Goal: Task Accomplishment & Management: Complete application form

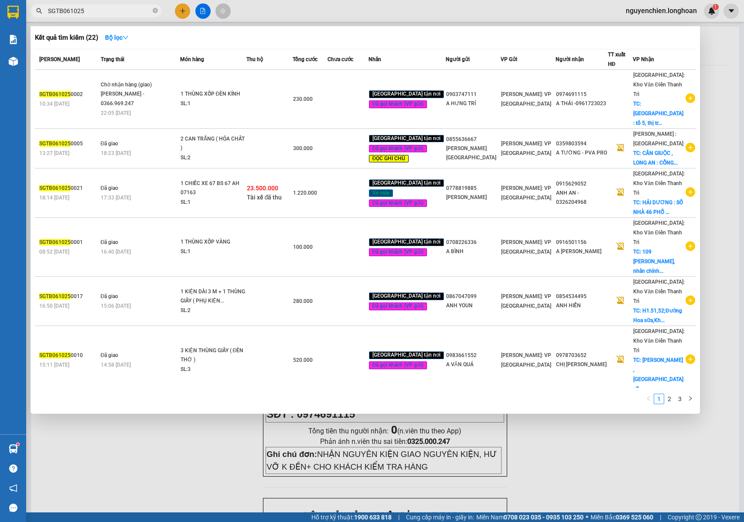
click at [147, 14] on input "SGTB061025" at bounding box center [99, 11] width 103 height 10
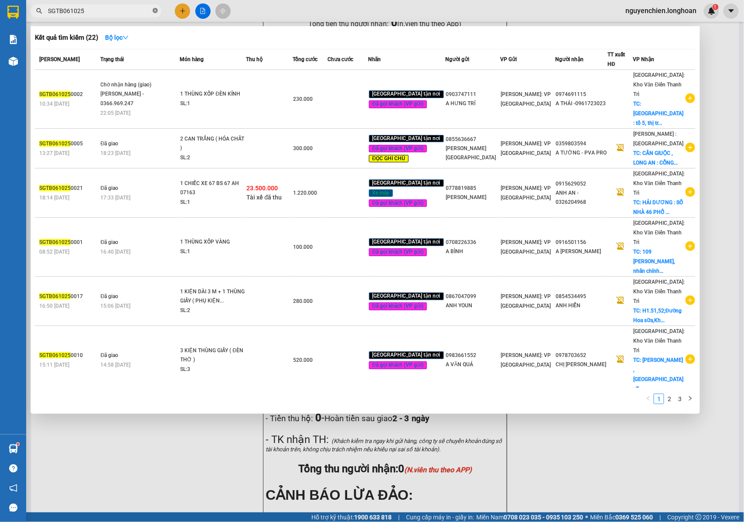
click at [156, 10] on icon "close-circle" at bounding box center [155, 10] width 5 height 5
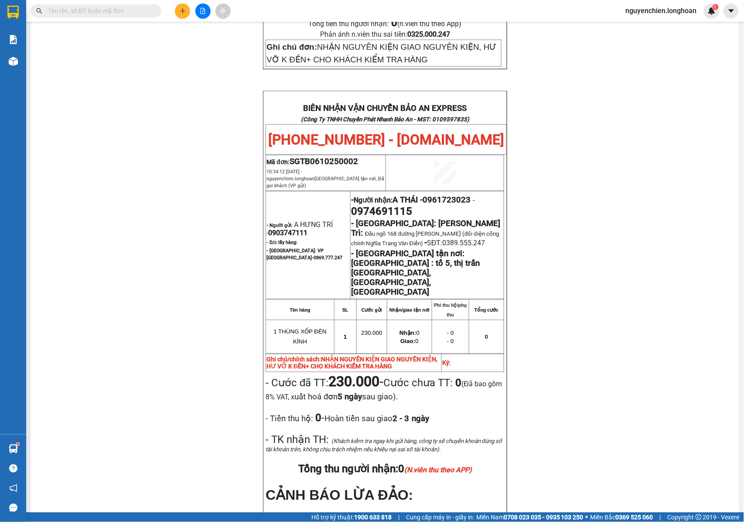
click at [124, 10] on input "text" at bounding box center [99, 11] width 103 height 10
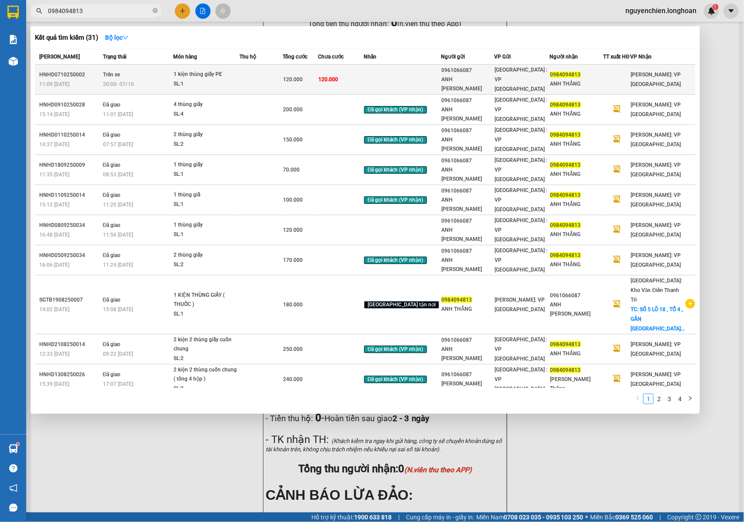
type input "0984094813"
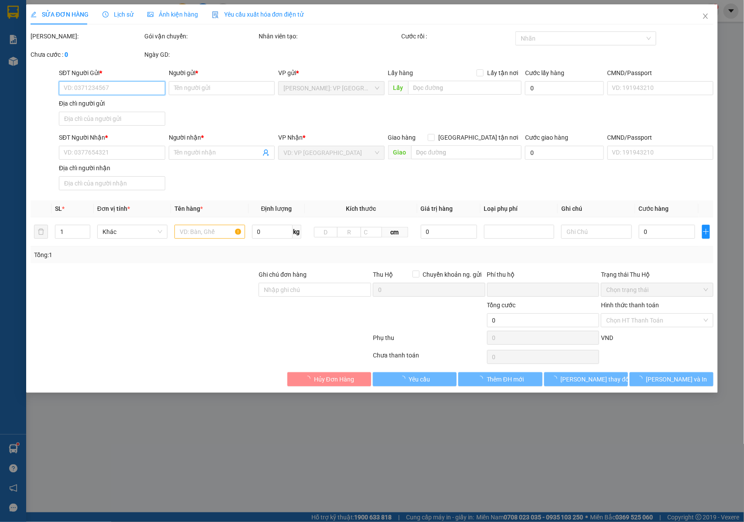
type input "0961066087"
type input "ANH NGUYỄN VĂN ĐẠO"
type input "0984094813"
type input "ANH THẮNG"
type input "0"
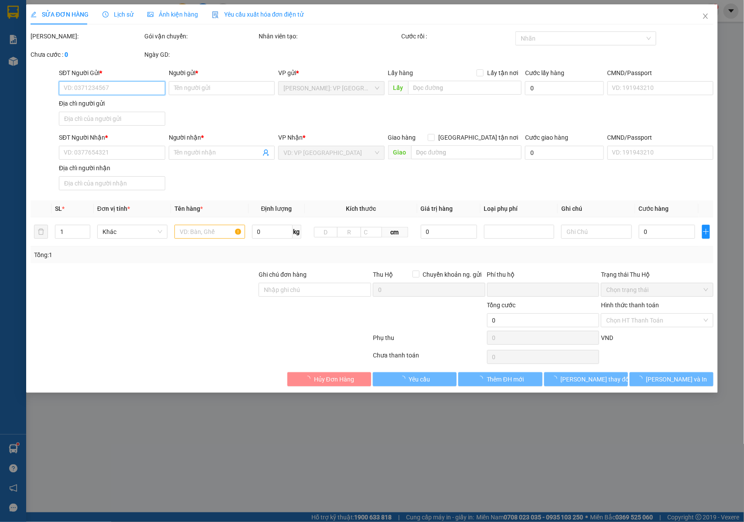
type input "120.000"
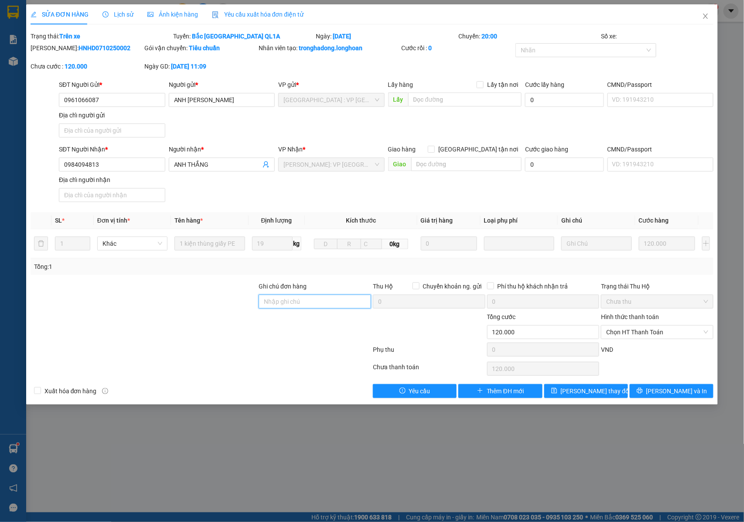
click at [300, 298] on input "Ghi chú đơn hàng" at bounding box center [315, 302] width 113 height 14
click at [566, 51] on div at bounding box center [582, 50] width 128 height 10
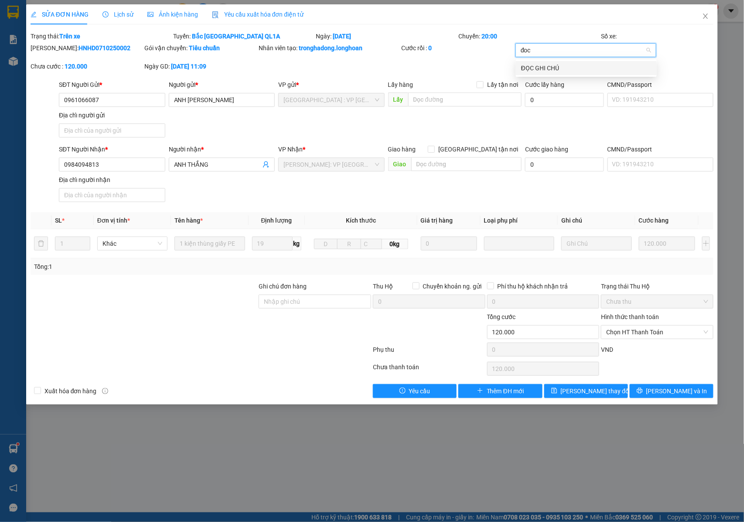
type input "đoc"
click at [566, 62] on body "Kết quả tìm kiếm ( 31 ) Bộ lọc Mã ĐH Trạng thái Món hàng Thu hộ Tổng cước Chưa …" at bounding box center [372, 261] width 744 height 522
click at [545, 48] on div at bounding box center [582, 50] width 128 height 10
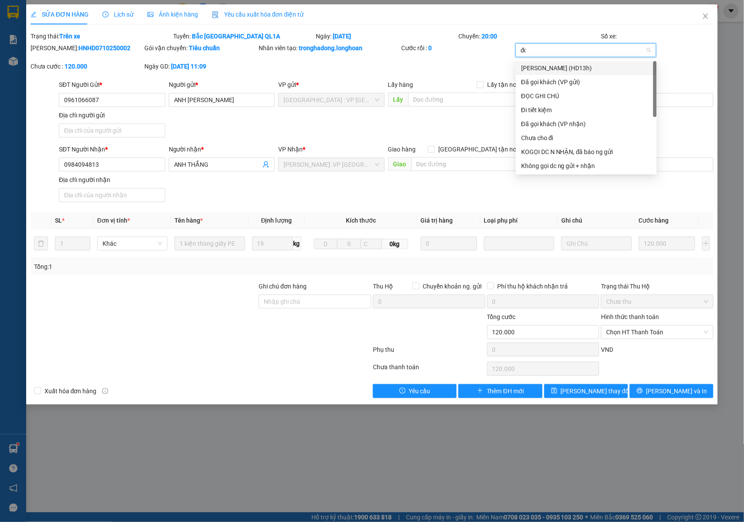
type input "đọc"
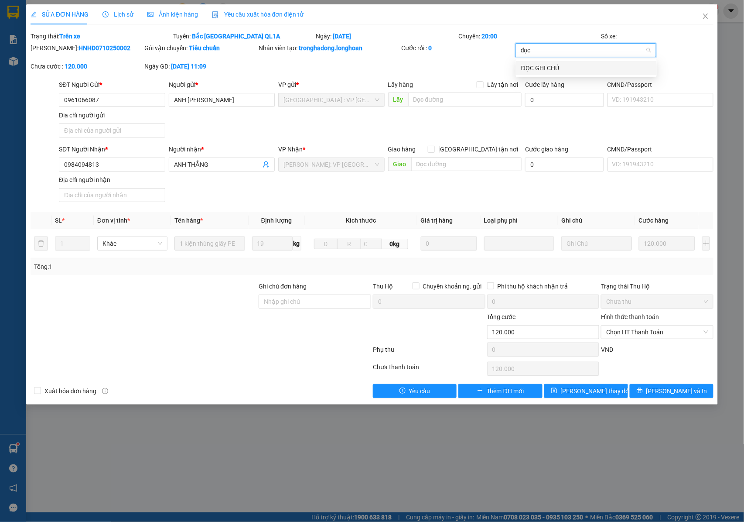
click at [531, 70] on div "ĐỌC GHI CHÚ" at bounding box center [586, 68] width 130 height 10
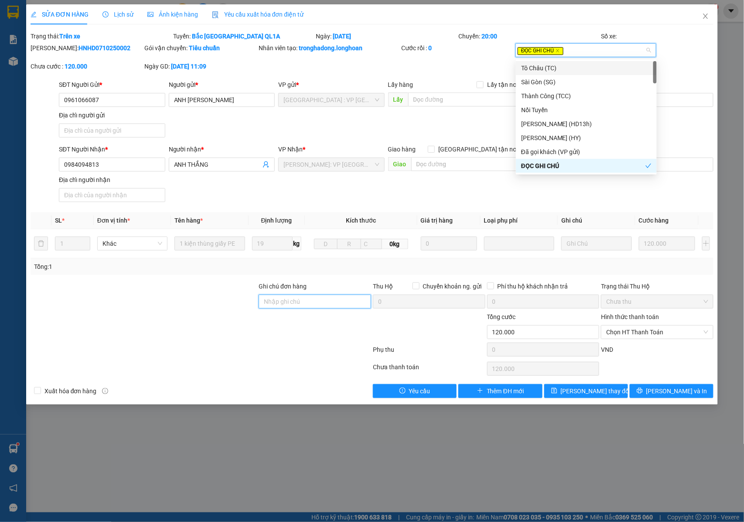
click at [283, 301] on input "Ghi chú đơn hàng" at bounding box center [315, 302] width 113 height 14
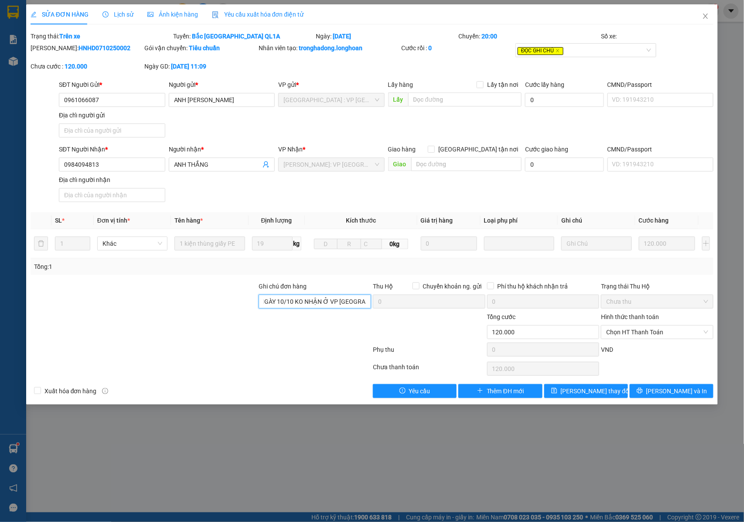
scroll to position [0, 67]
type input "KHÁCH QUA KHO LẤY NGÀY 10/10 KO NHẬN Ở VP TÂN BÌNH"
click at [582, 393] on span "[PERSON_NAME] thay đổi" at bounding box center [596, 391] width 70 height 10
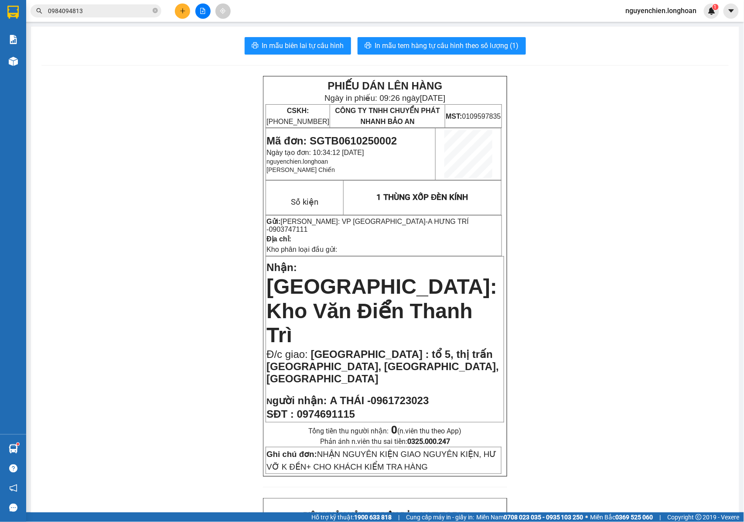
click at [95, 9] on input "0984094813" at bounding box center [99, 11] width 103 height 10
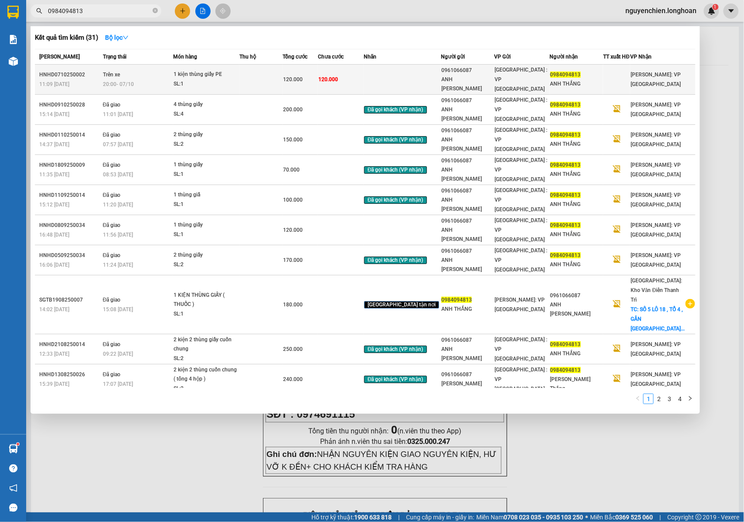
click at [165, 79] on div "20:00 - 07/10" at bounding box center [138, 84] width 70 height 10
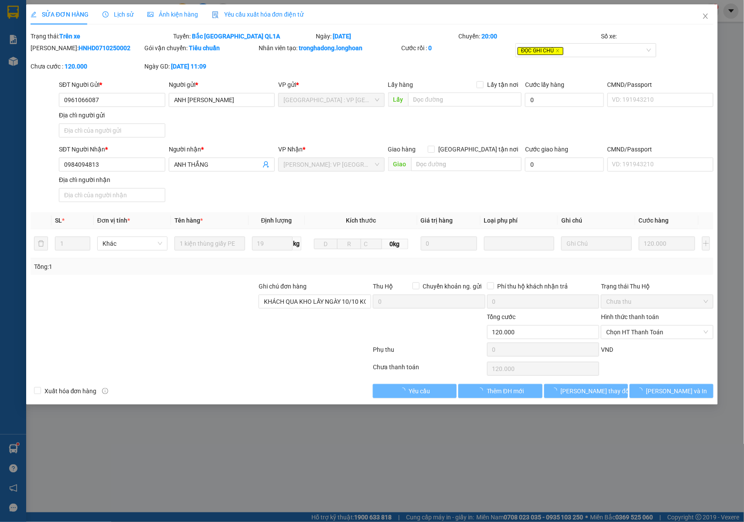
type input "0961066087"
type input "ANH NGUYỄN VĂN ĐẠO"
type input "0984094813"
type input "ANH THẮNG"
type input "KHÁCH QUA KHO LẤY NGÀY 10/10 KO NHẬN Ở VP TÂN BÌNH"
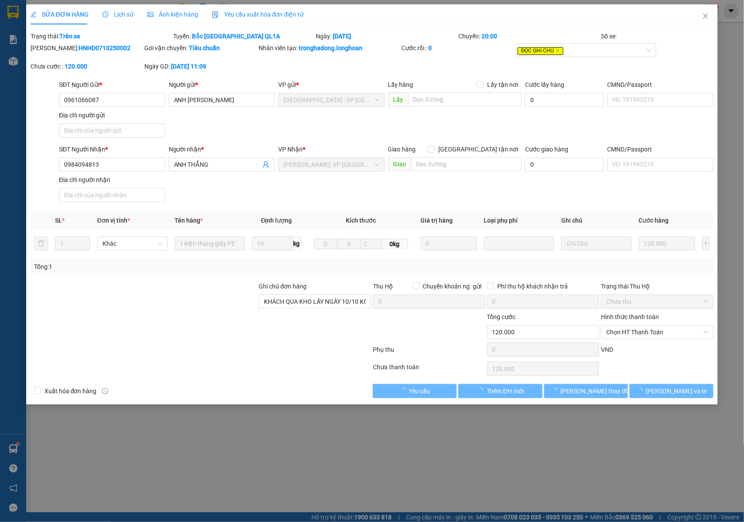
type input "0"
type input "120.000"
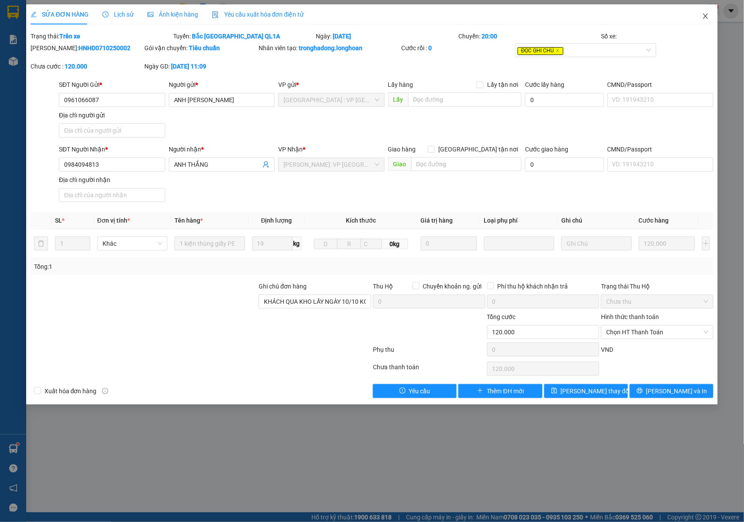
click at [706, 17] on icon "close" at bounding box center [706, 16] width 5 height 5
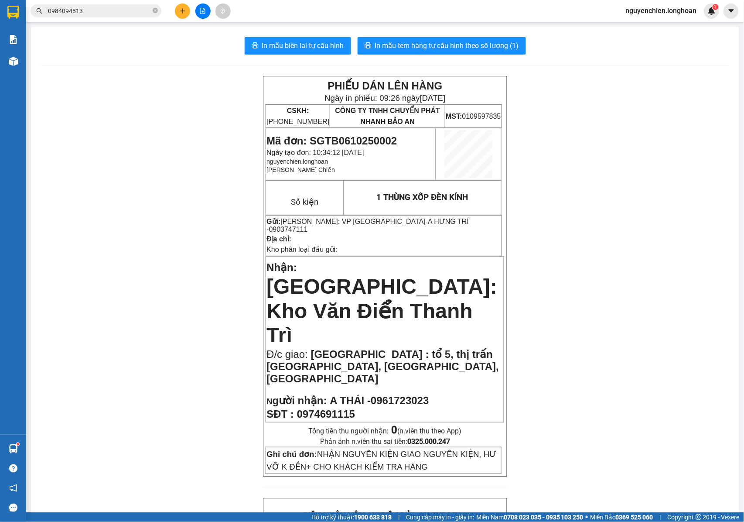
drag, startPoint x: 156, startPoint y: 14, endPoint x: 147, endPoint y: 12, distance: 9.8
click at [156, 13] on span at bounding box center [155, 11] width 5 height 8
paste input "0358965276"
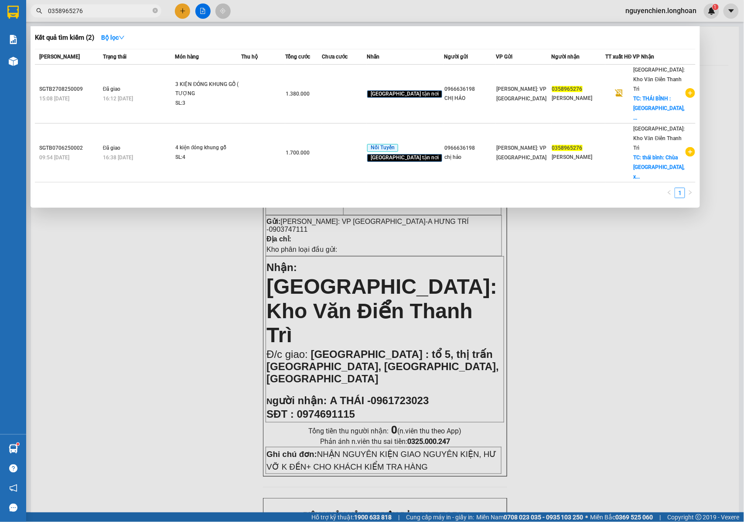
type input "0358965276"
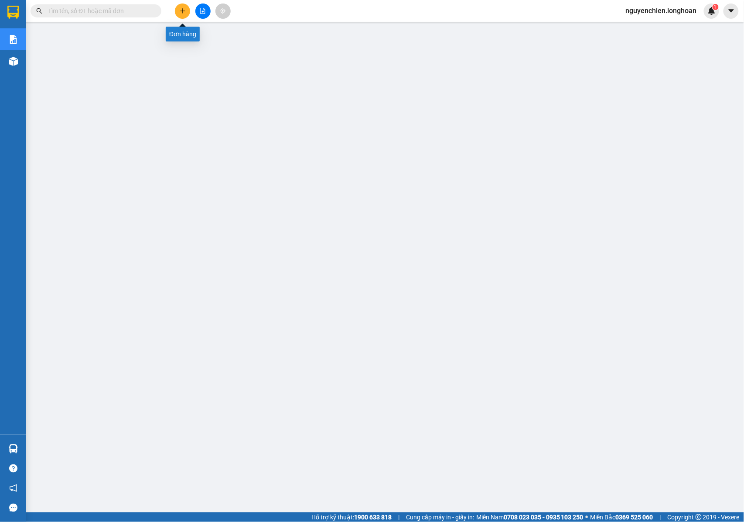
click at [178, 14] on button at bounding box center [182, 10] width 15 height 15
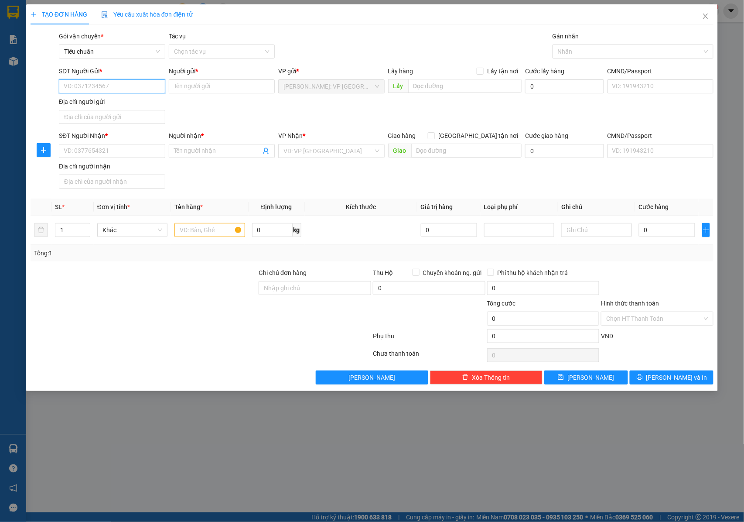
click at [107, 89] on input "SĐT Người Gửi *" at bounding box center [112, 86] width 106 height 14
click at [115, 88] on input "SĐT Người Gửi *" at bounding box center [112, 86] width 106 height 14
click at [99, 152] on input "SĐT Người Nhận *" at bounding box center [112, 151] width 106 height 14
paste input "035 8965276"
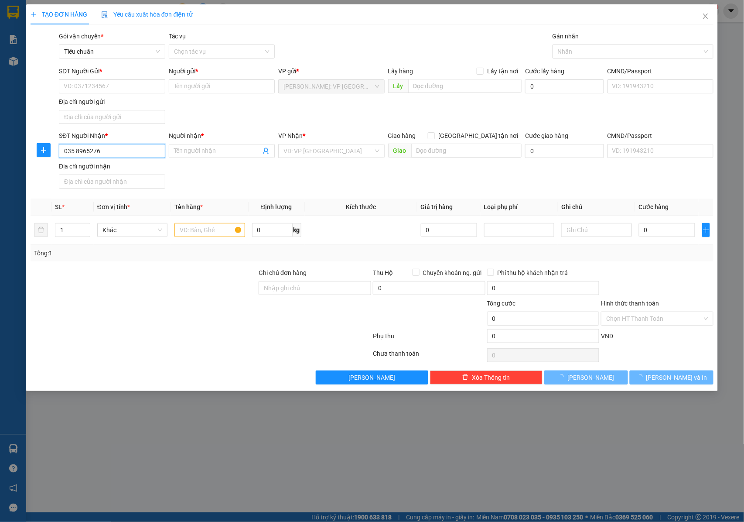
click at [75, 153] on input "035 8965276" at bounding box center [112, 151] width 106 height 14
click at [76, 154] on input "035 8965276" at bounding box center [112, 151] width 106 height 14
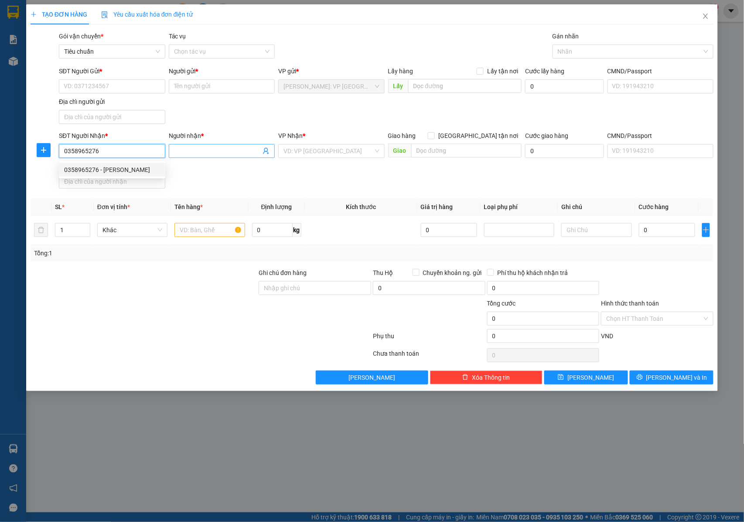
type input "0358965276"
click at [202, 152] on input "Người nhận *" at bounding box center [217, 151] width 87 height 10
click at [120, 158] on input "0358965276" at bounding box center [112, 151] width 106 height 14
click at [120, 166] on div "0358965276 - [PERSON_NAME]" at bounding box center [112, 170] width 96 height 10
type input "[PERSON_NAME]"
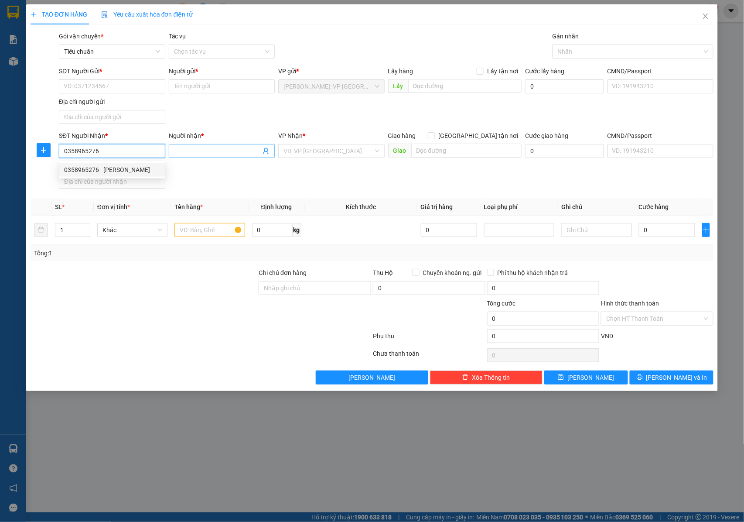
checkbox input "true"
type input "[GEOGRAPHIC_DATA] : [GEOGRAPHIC_DATA], xã [GEOGRAPHIC_DATA], huyện [GEOGRAPHIC_…"
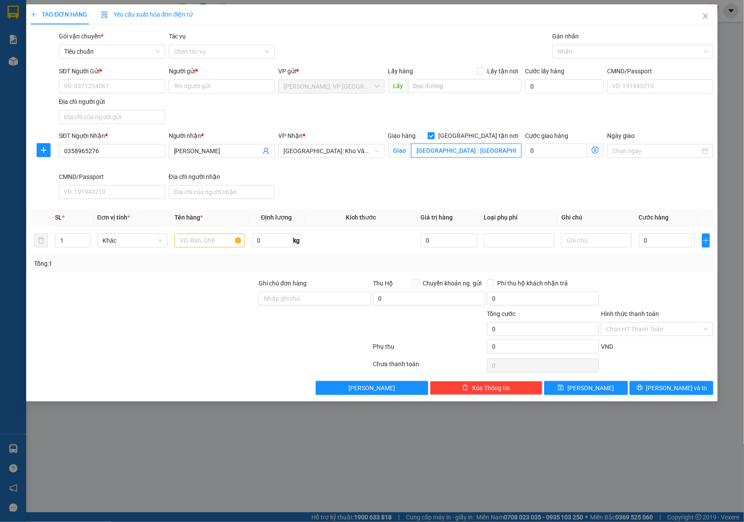
click at [451, 151] on input "[GEOGRAPHIC_DATA] : [GEOGRAPHIC_DATA], xã [GEOGRAPHIC_DATA], huyện [GEOGRAPHIC_…" at bounding box center [466, 151] width 110 height 14
click at [494, 148] on input "[GEOGRAPHIC_DATA] : [GEOGRAPHIC_DATA], xã [GEOGRAPHIC_DATA], huyện [GEOGRAPHIC_…" at bounding box center [466, 151] width 110 height 14
drag, startPoint x: 502, startPoint y: 150, endPoint x: 524, endPoint y: 148, distance: 21.9
click at [524, 148] on div "SĐT Người Nhận * 0358965276 Người nhận * [PERSON_NAME] VP Nhận * [GEOGRAPHIC_DA…" at bounding box center [386, 167] width 658 height 72
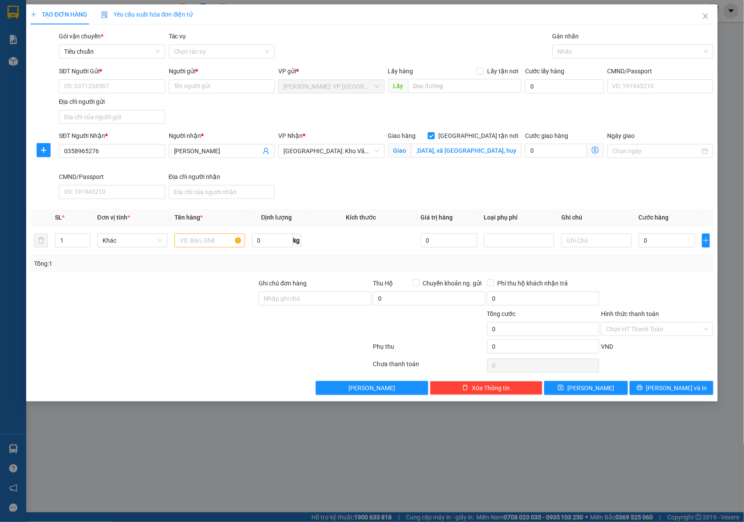
click at [418, 183] on div "SĐT Người Nhận * 0358965276 Người nhận * [PERSON_NAME] VP Nhận * [GEOGRAPHIC_DA…" at bounding box center [386, 167] width 658 height 72
drag, startPoint x: 111, startPoint y: 151, endPoint x: 45, endPoint y: 151, distance: 66.3
click at [45, 151] on div "SĐT Người Nhận * 0358965276 0358965276 Người nhận * [PERSON_NAME] VP Nhận * [GE…" at bounding box center [373, 167] width 686 height 72
click at [198, 246] on input "text" at bounding box center [210, 240] width 70 height 14
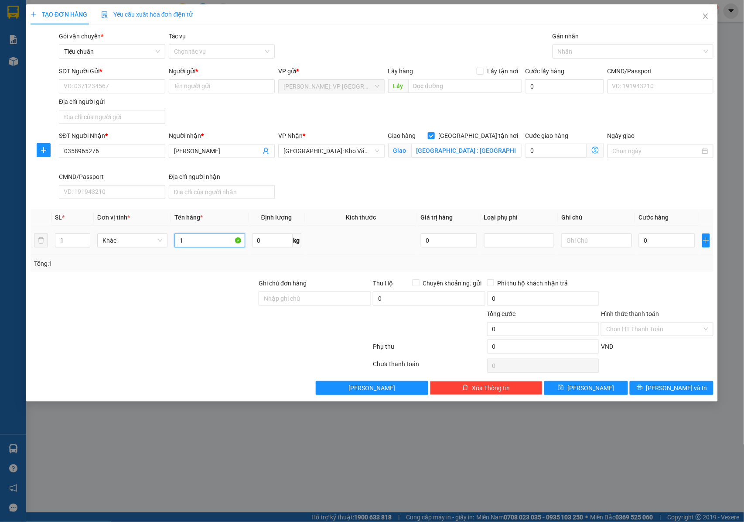
type input "1"
click at [67, 249] on div "1" at bounding box center [72, 240] width 35 height 17
type input "2"
click at [84, 237] on span "up" at bounding box center [85, 238] width 5 height 5
drag, startPoint x: 211, startPoint y: 236, endPoint x: 210, endPoint y: 244, distance: 8.8
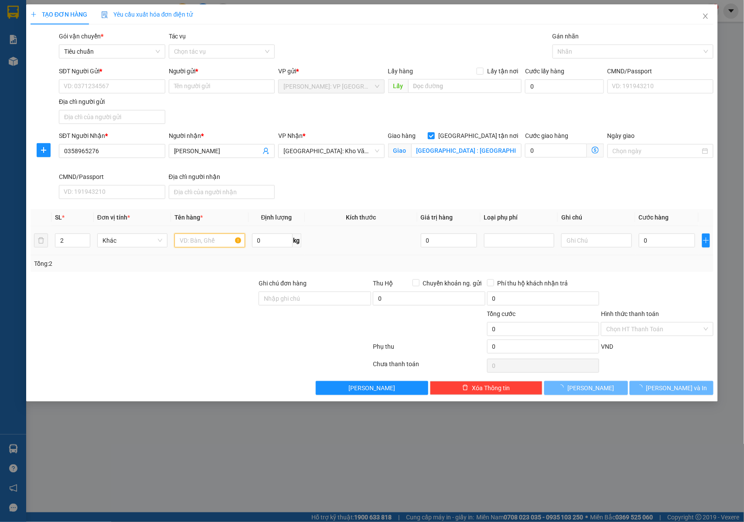
click at [211, 237] on input "text" at bounding box center [210, 240] width 70 height 14
click at [210, 244] on input "text" at bounding box center [210, 240] width 70 height 14
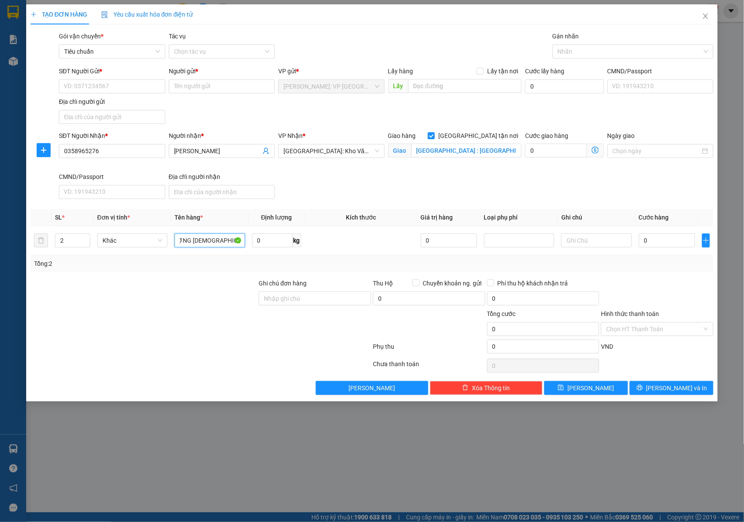
type input "2 KIỆN ĐÓNG KHU GỖ ( TƯỢNG [DEMOGRAPHIC_DATA] GỬI )"
drag, startPoint x: 297, startPoint y: 301, endPoint x: 316, endPoint y: 306, distance: 19.4
click at [297, 301] on input "Ghi chú đơn hàng" at bounding box center [315, 298] width 113 height 14
type input "NHẬN NGUYÊN KIỆN GIAO NGUYÊN KIỆN, HƯ VỠ K ĐỀN"
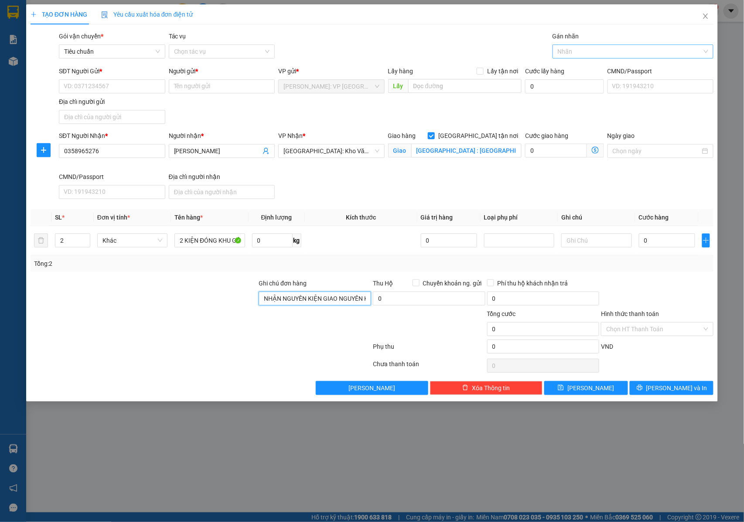
click at [573, 51] on div at bounding box center [629, 51] width 148 height 10
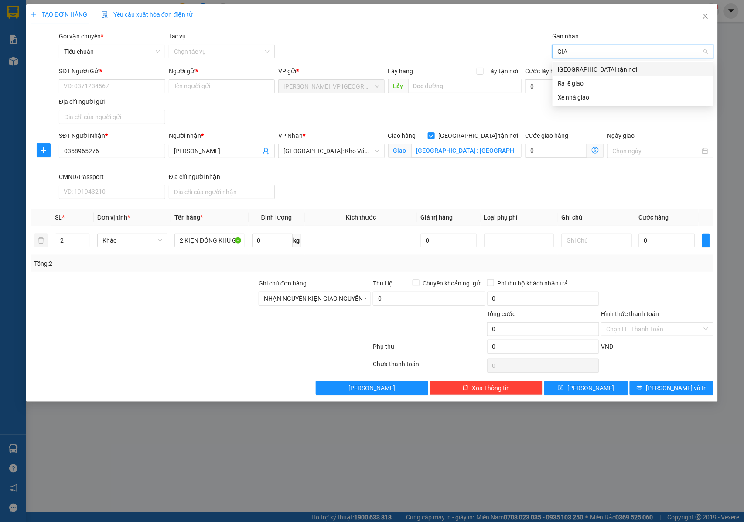
type input "GIAO"
click at [578, 67] on div "[GEOGRAPHIC_DATA] tận nơi" at bounding box center [633, 70] width 151 height 10
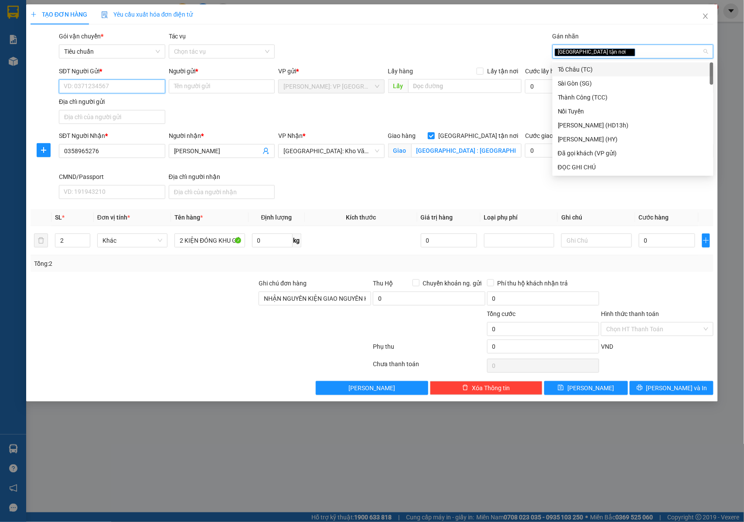
click at [124, 81] on input "SĐT Người Gửi *" at bounding box center [112, 86] width 106 height 14
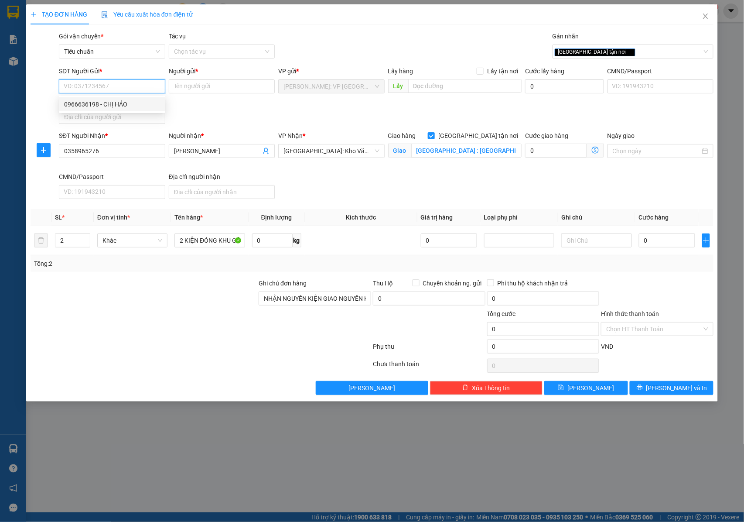
click at [128, 103] on div "0966636198 - CHỊ HẢO" at bounding box center [112, 104] width 96 height 10
type input "0966636198"
type input "CHỊ HẢO"
click at [648, 245] on input "0" at bounding box center [667, 240] width 56 height 14
type input "1"
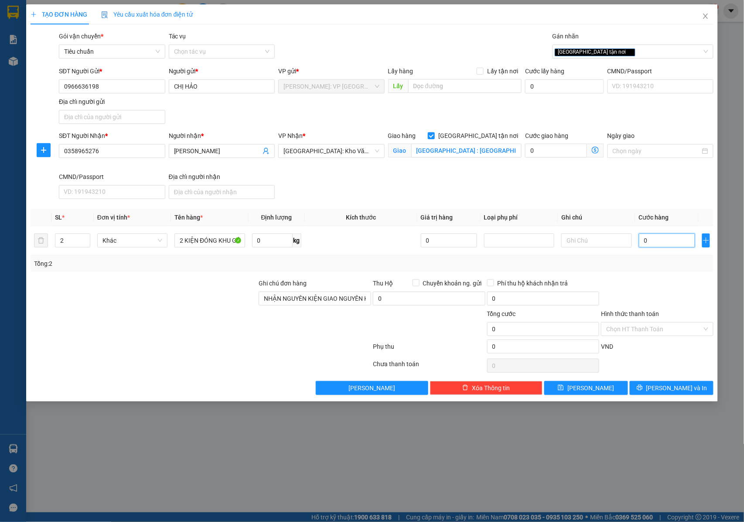
type input "1"
type input "11"
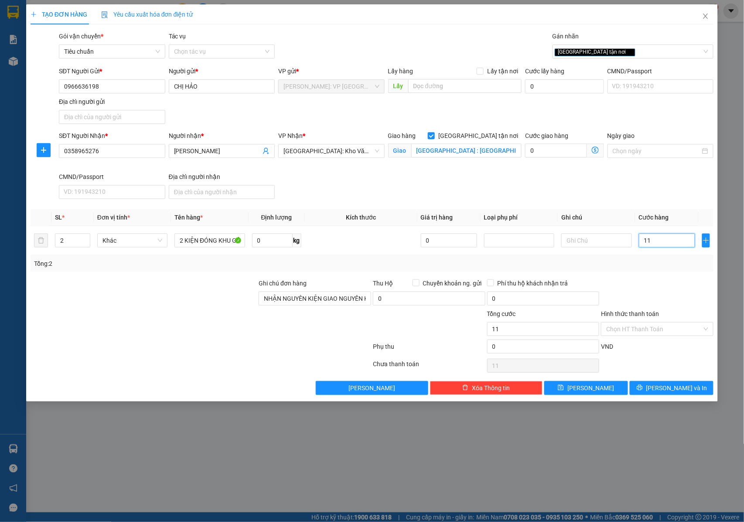
type input "115"
type input "1.150"
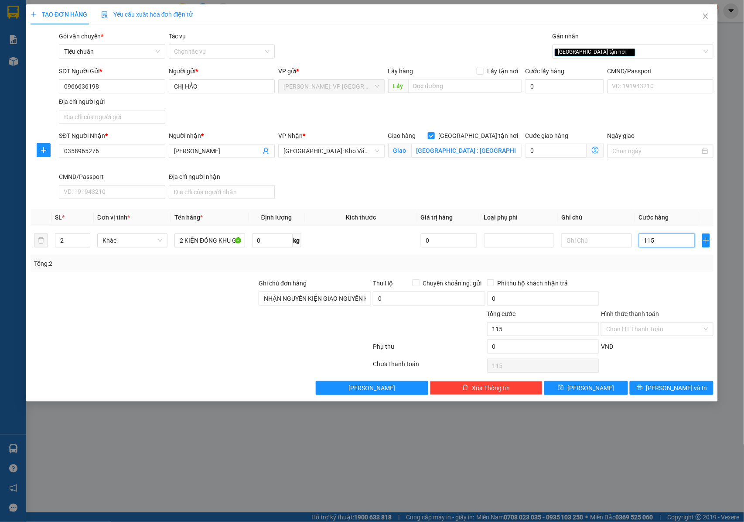
type input "1.150"
type input "11.500"
type input "115.000"
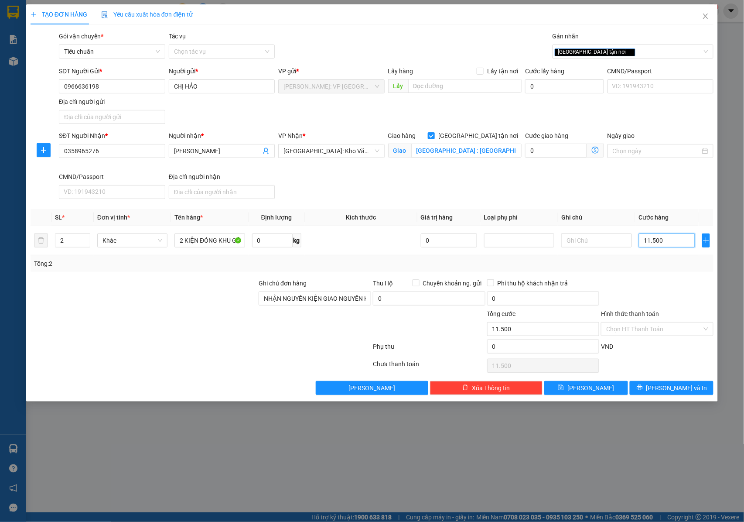
type input "115.000"
type input "1.150.000"
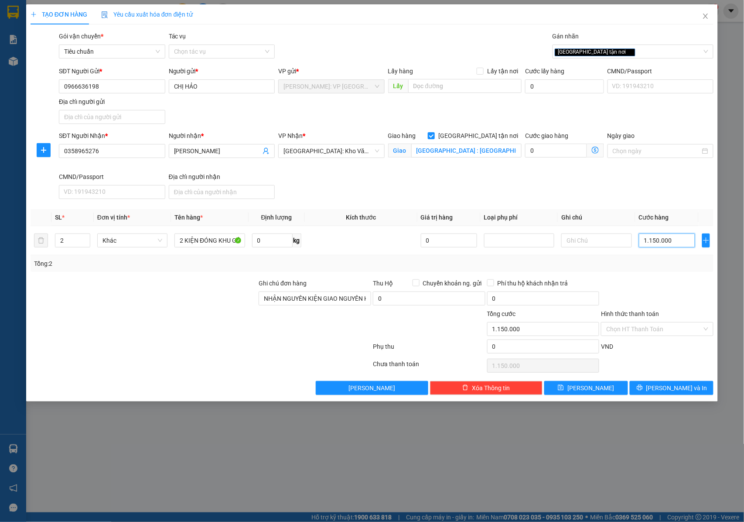
type input "1.150.000"
click at [458, 152] on input "[GEOGRAPHIC_DATA] : [GEOGRAPHIC_DATA], xã [GEOGRAPHIC_DATA], huyện [GEOGRAPHIC_…" at bounding box center [466, 151] width 110 height 14
click at [472, 151] on input "[GEOGRAPHIC_DATA] : [GEOGRAPHIC_DATA], xã [GEOGRAPHIC_DATA], huyện [GEOGRAPHIC_…" at bounding box center [466, 151] width 110 height 14
drag, startPoint x: 485, startPoint y: 151, endPoint x: 514, endPoint y: 151, distance: 28.8
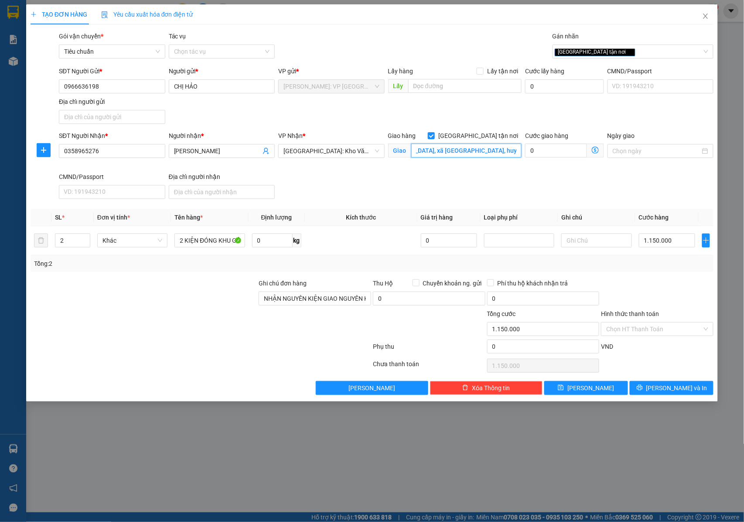
click at [514, 151] on input "[GEOGRAPHIC_DATA] : [GEOGRAPHIC_DATA], xã [GEOGRAPHIC_DATA], huyện [GEOGRAPHIC_…" at bounding box center [466, 151] width 110 height 14
click at [470, 154] on input "[GEOGRAPHIC_DATA] : [GEOGRAPHIC_DATA], xã [GEOGRAPHIC_DATA], huyện [GEOGRAPHIC_…" at bounding box center [466, 151] width 110 height 14
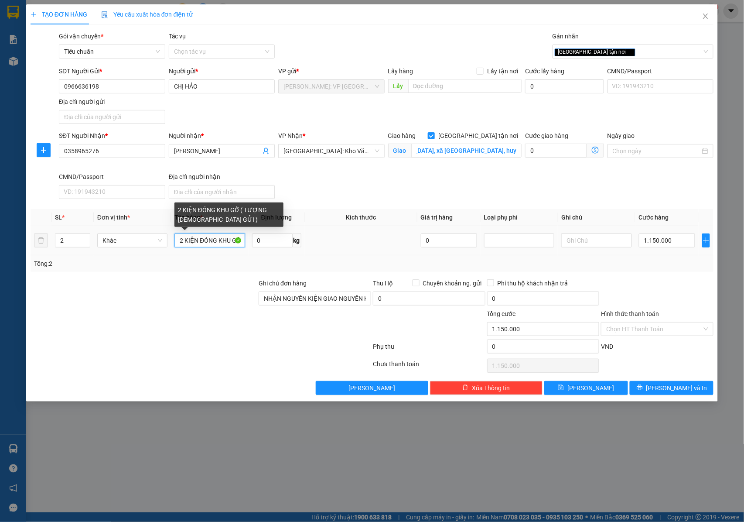
click at [205, 240] on input "2 KIỆN ĐÓNG KHU GỖ ( TƯỢNG [DEMOGRAPHIC_DATA] GỬI )" at bounding box center [210, 240] width 70 height 14
click at [232, 242] on input "2 KIỆN ĐÓNG KHU GỖ ( TƯỢNG [DEMOGRAPHIC_DATA] GỬI )" at bounding box center [210, 240] width 70 height 14
click at [231, 244] on input "2 KIỆN ĐÓNG KHU GỖ ( TƯỢNG [DEMOGRAPHIC_DATA] GỬI )" at bounding box center [210, 240] width 70 height 14
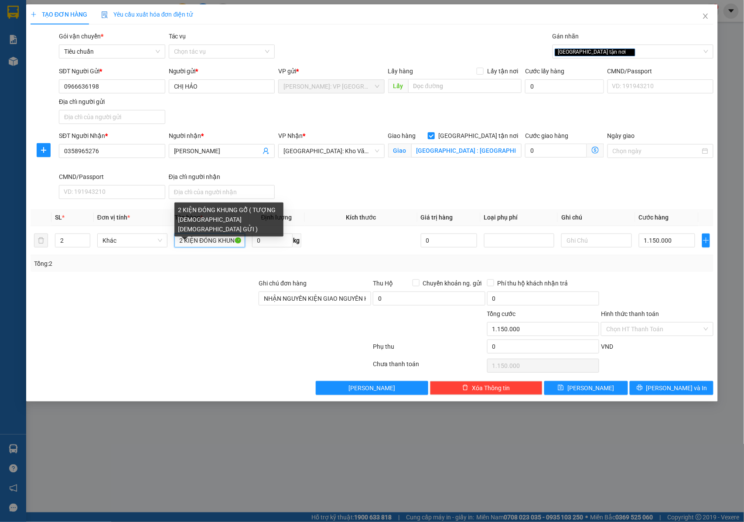
type input "2 KIỆN ĐÓNG KHUNG GỖ ( TƯỢNG [DEMOGRAPHIC_DATA] [DEMOGRAPHIC_DATA] GỬI )"
click at [236, 287] on div at bounding box center [144, 293] width 229 height 31
click at [224, 244] on input "2 KIỆN ĐÓNG KHUNG GỖ ( TƯỢNG [DEMOGRAPHIC_DATA] [DEMOGRAPHIC_DATA] GỬI )" at bounding box center [210, 240] width 70 height 14
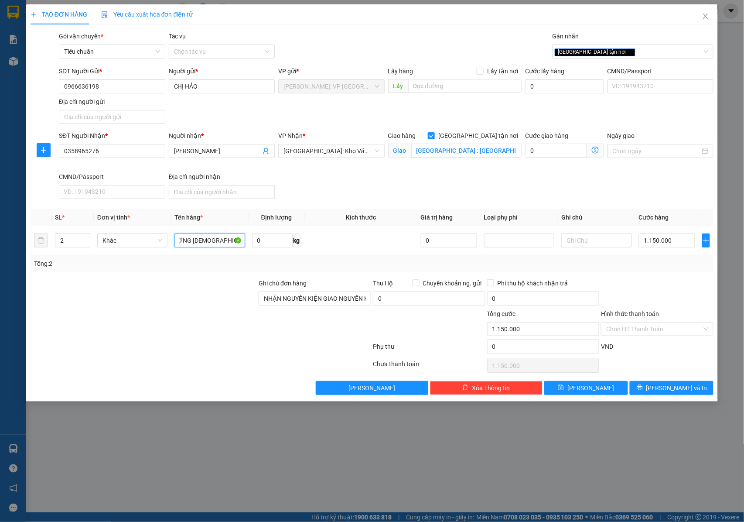
drag, startPoint x: 225, startPoint y: 243, endPoint x: 304, endPoint y: 257, distance: 79.9
click at [304, 257] on div "SL * Đơn vị tính * Tên hàng * Định lượng Kích thước Giá trị hàng Loại phụ phí G…" at bounding box center [373, 240] width 684 height 63
click at [221, 242] on input "2 KIỆN ĐÓNG KHUNG GỖ ( TƯỢNG [DEMOGRAPHIC_DATA] [DEMOGRAPHIC_DATA] GỬI )" at bounding box center [210, 240] width 70 height 14
click at [648, 391] on button "[PERSON_NAME] và In" at bounding box center [672, 388] width 84 height 14
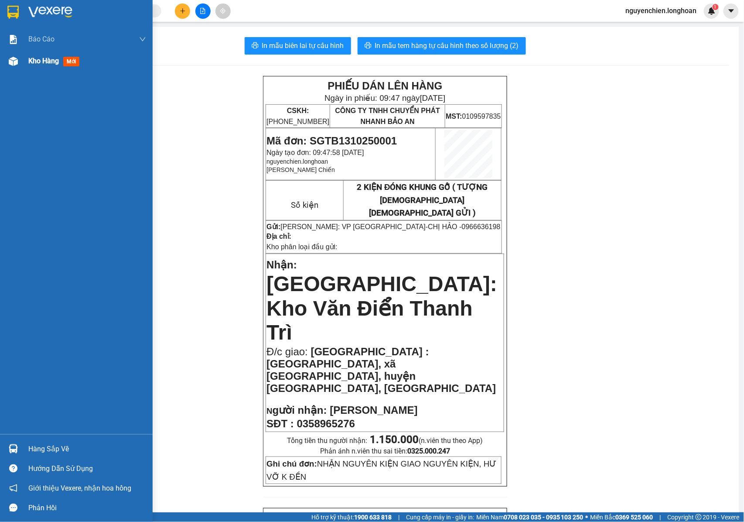
click at [20, 57] on div at bounding box center [13, 61] width 15 height 15
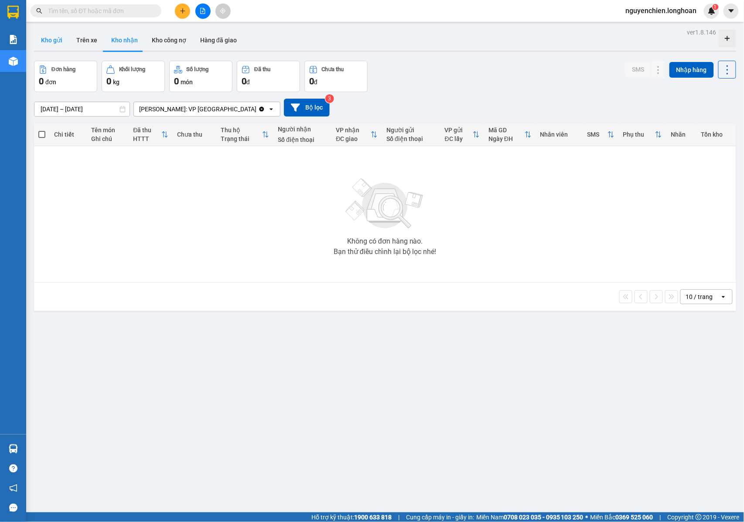
click at [57, 35] on button "Kho gửi" at bounding box center [51, 40] width 35 height 21
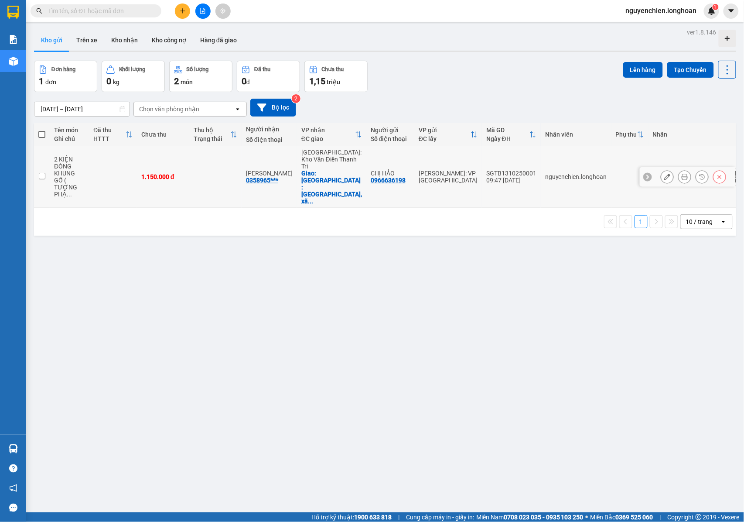
click at [682, 174] on icon at bounding box center [685, 177] width 6 height 6
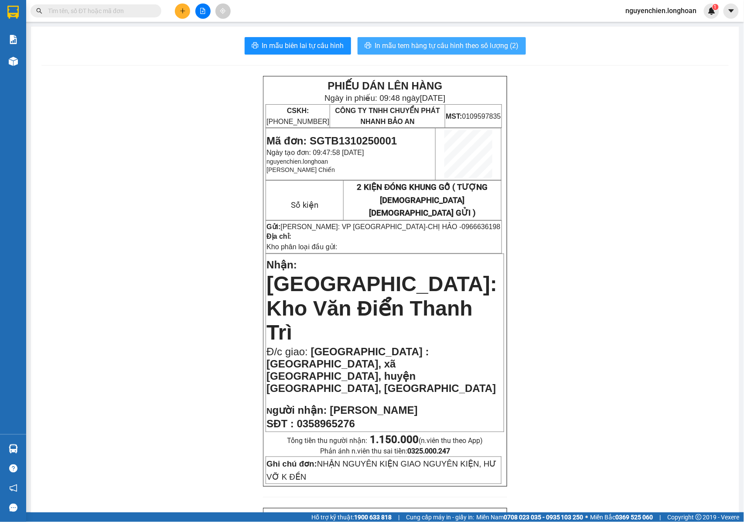
click at [428, 48] on span "In mẫu tem hàng tự cấu hình theo số lượng (2)" at bounding box center [447, 45] width 144 height 11
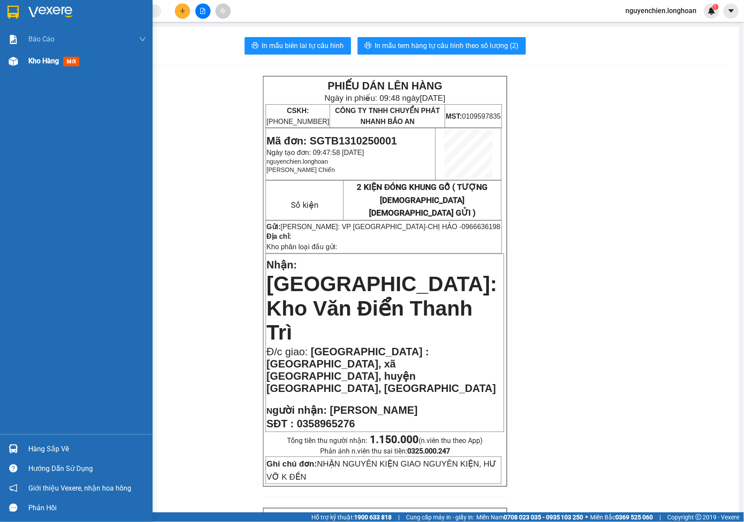
click at [14, 63] on img at bounding box center [13, 61] width 9 height 9
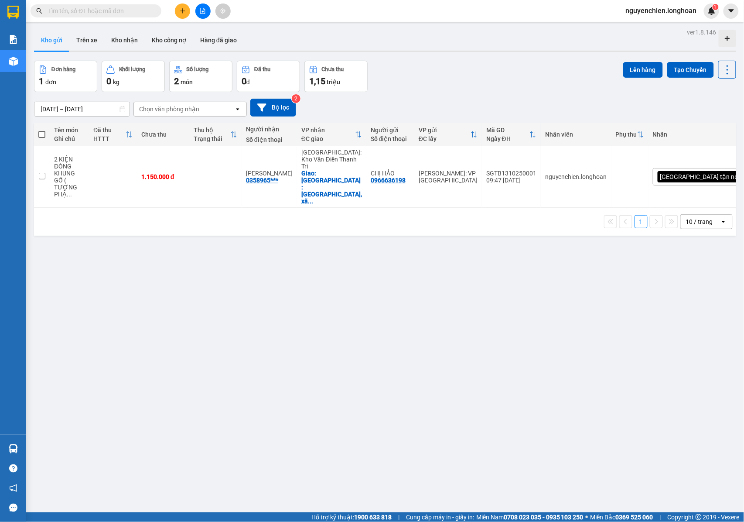
click at [156, 7] on span at bounding box center [155, 11] width 5 height 10
click at [153, 8] on span at bounding box center [155, 11] width 5 height 10
click at [151, 6] on span at bounding box center [96, 10] width 131 height 13
click at [148, 10] on input "text" at bounding box center [99, 11] width 103 height 10
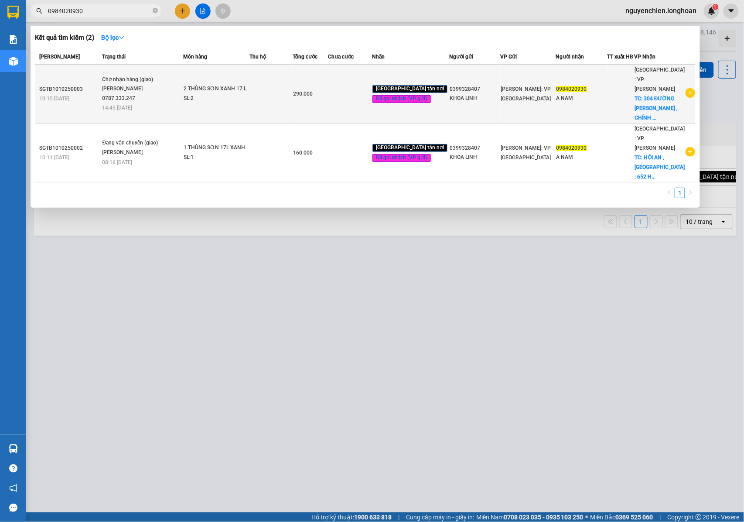
type input "0984020930"
click at [210, 84] on div "2 THÙNG SƠN XANH 17 L" at bounding box center [216, 89] width 65 height 10
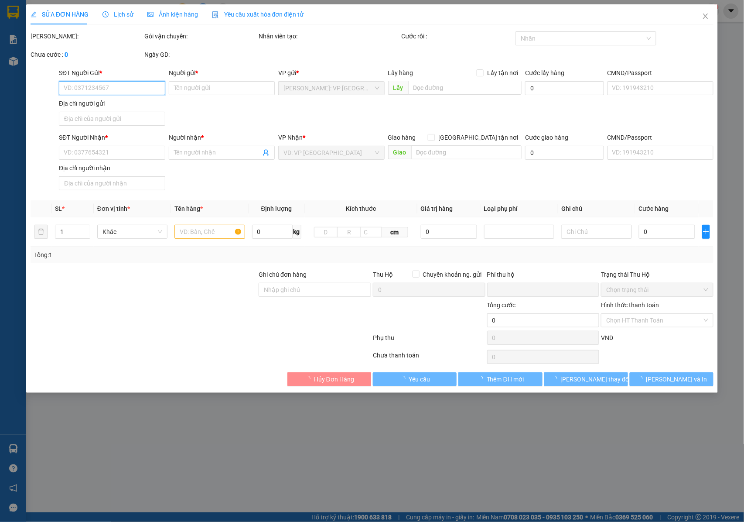
type input "0399328407"
type input "KHOA LINH"
type input "0984020930"
type input "A NAM"
checkbox input "true"
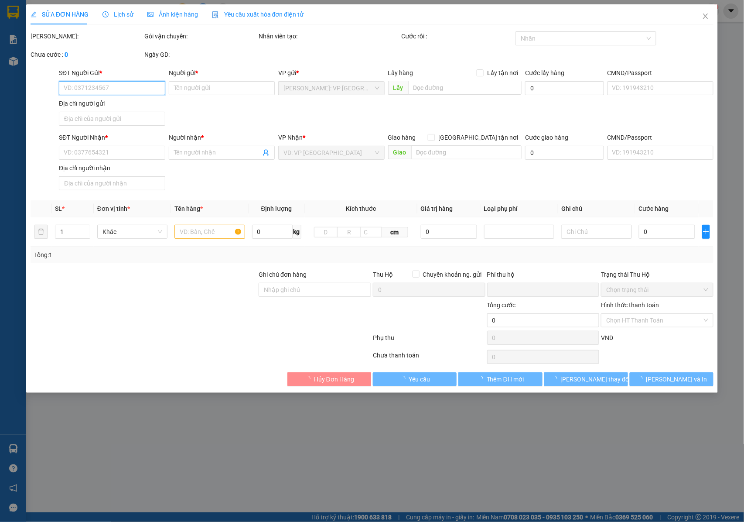
type input "304 ĐƯỜNG [PERSON_NAME] , CHÍNH GIÁNG , [PERSON_NAME] , [GEOGRAPHIC_DATA]"
type input "NHẬN NGUYÊN KIỆN GIAO NGUYÊN KIỆN, HƯ VỠ K ĐỀN"
type input "0"
type input "290.000"
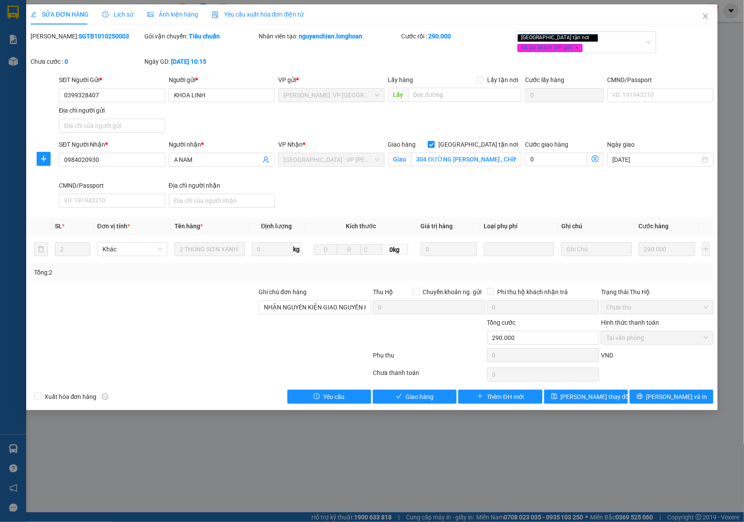
click at [121, 16] on span "Lịch sử" at bounding box center [118, 14] width 31 height 7
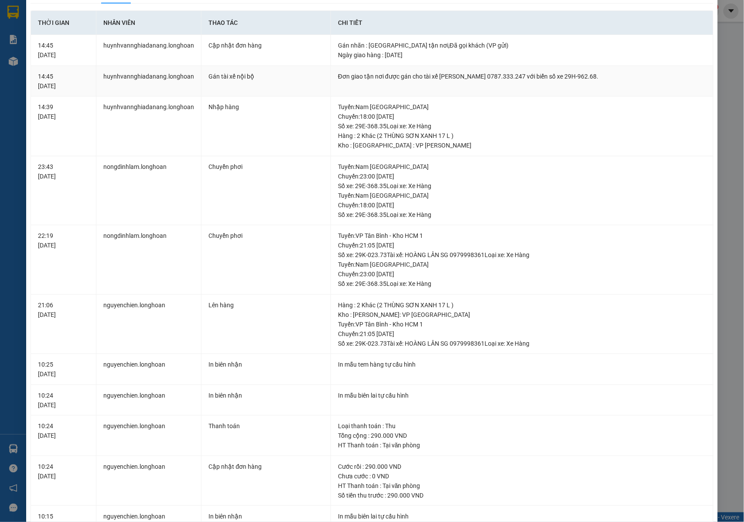
scroll to position [6, 0]
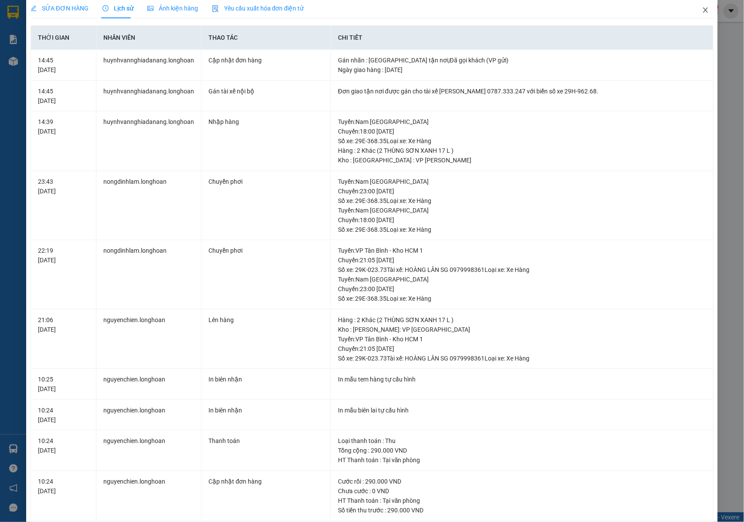
click at [703, 10] on icon "close" at bounding box center [706, 10] width 7 height 7
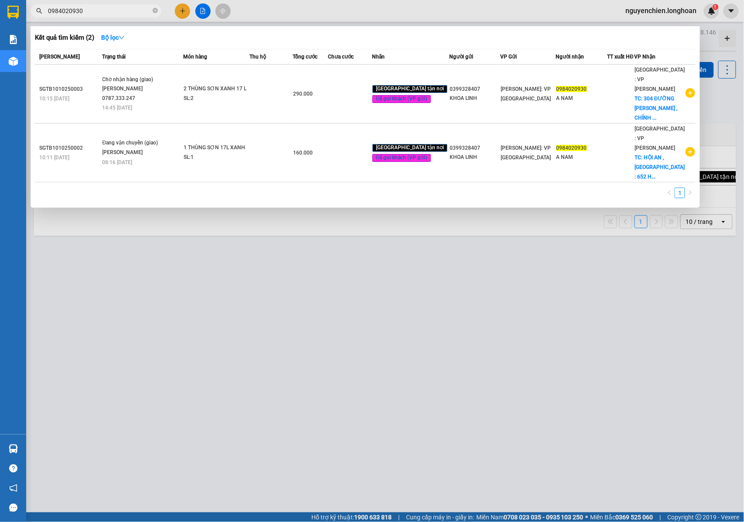
click at [113, 11] on input "0984020930" at bounding box center [99, 11] width 103 height 10
click at [154, 10] on icon "close-circle" at bounding box center [155, 10] width 5 height 5
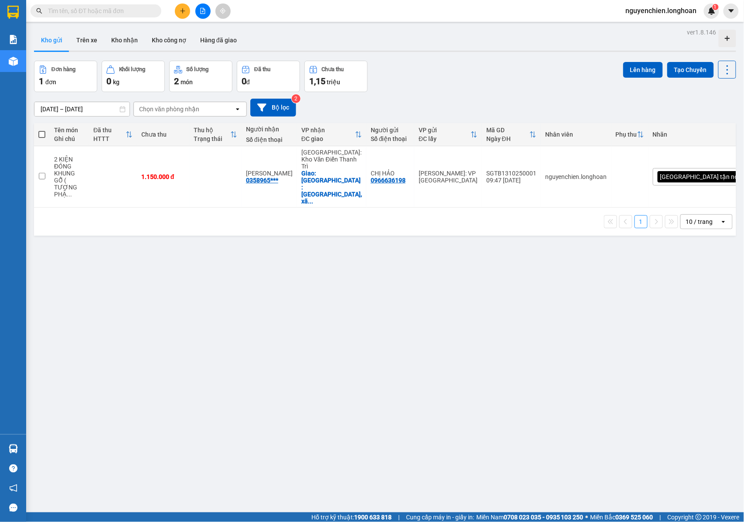
click at [95, 13] on input "text" at bounding box center [99, 11] width 103 height 10
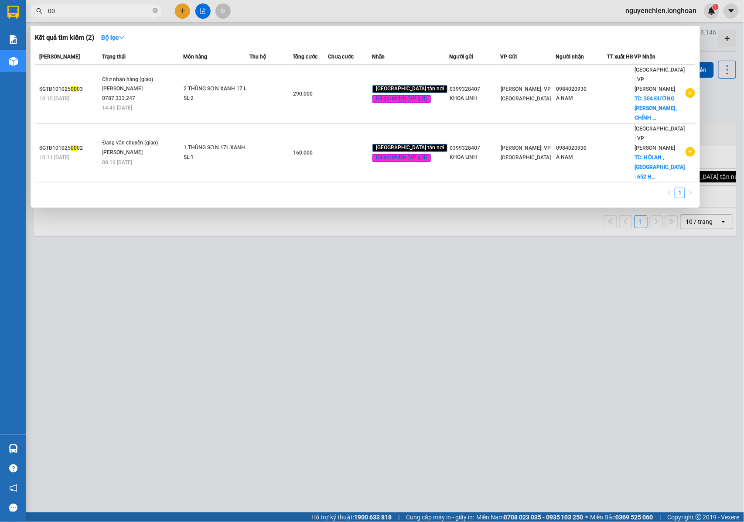
type input "0"
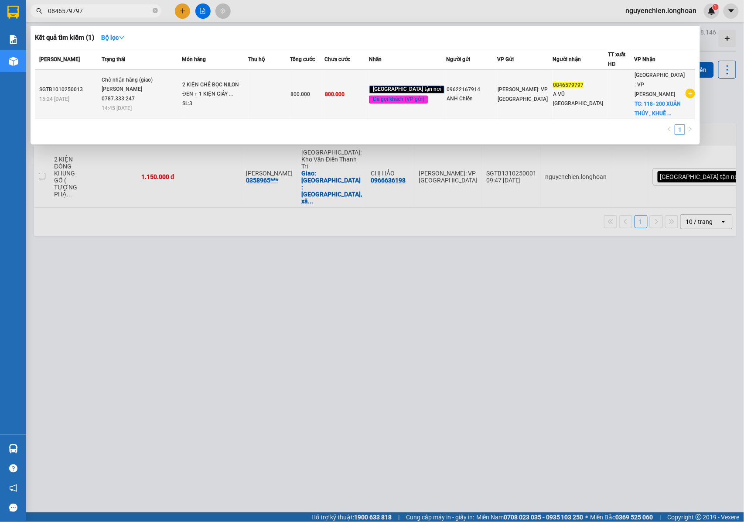
type input "0846579797"
click at [141, 93] on div "[PERSON_NAME] 0787.333.247" at bounding box center [134, 94] width 65 height 19
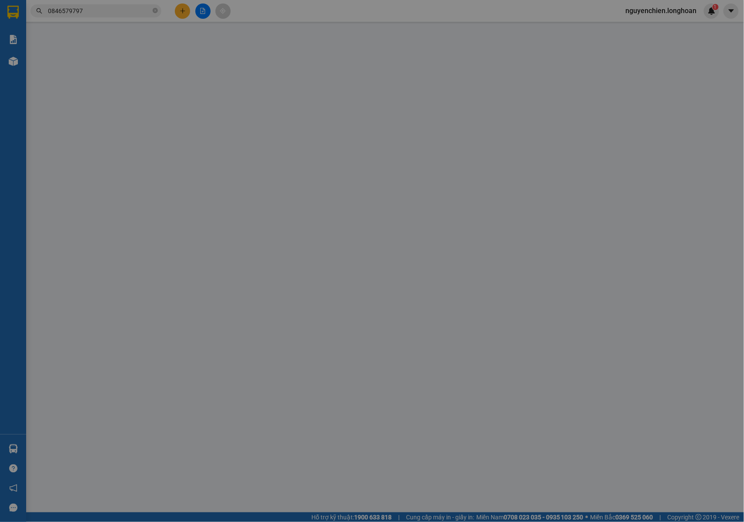
type input "09622167914"
type input "ANH Chiến"
type input "0846579797"
type input "A VŨ [GEOGRAPHIC_DATA]"
checkbox input "true"
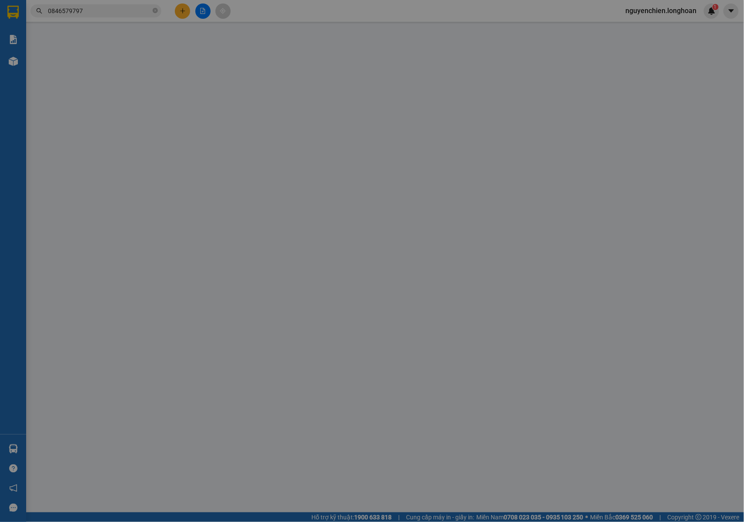
type input "118- 200 XUÂN THỦY , [GEOGRAPHIC_DATA] , [GEOGRAPHIC_DATA] , [GEOGRAPHIC_DATA]"
type input "NHẬN NGUYÊN KIỆN GIAO NGUYÊN KIỆN, HƯ VỠ K ĐỀN"
type input "0"
type input "800.000"
type input "20.000"
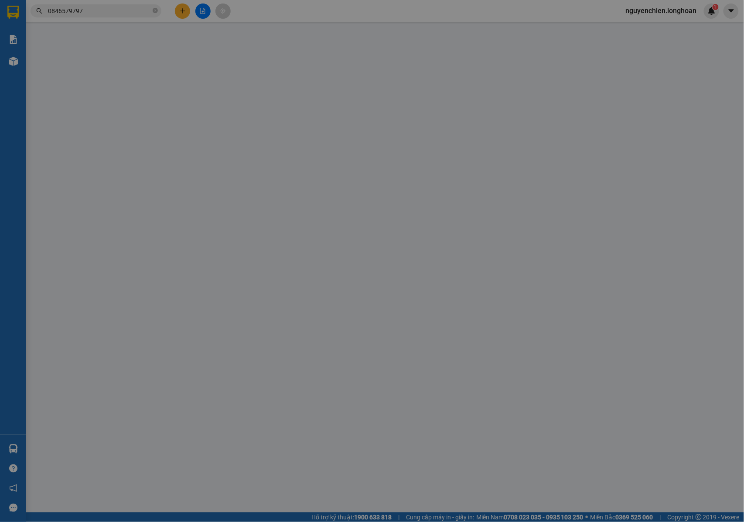
type input "800.000"
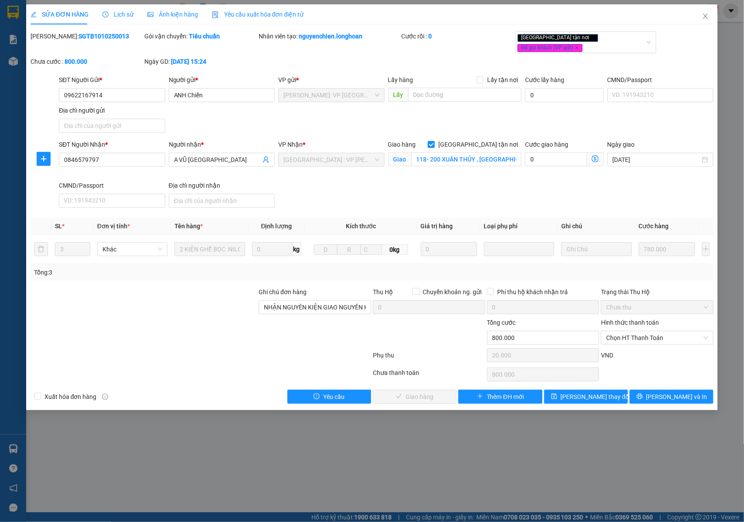
click at [125, 18] on span "Lịch sử" at bounding box center [118, 14] width 31 height 7
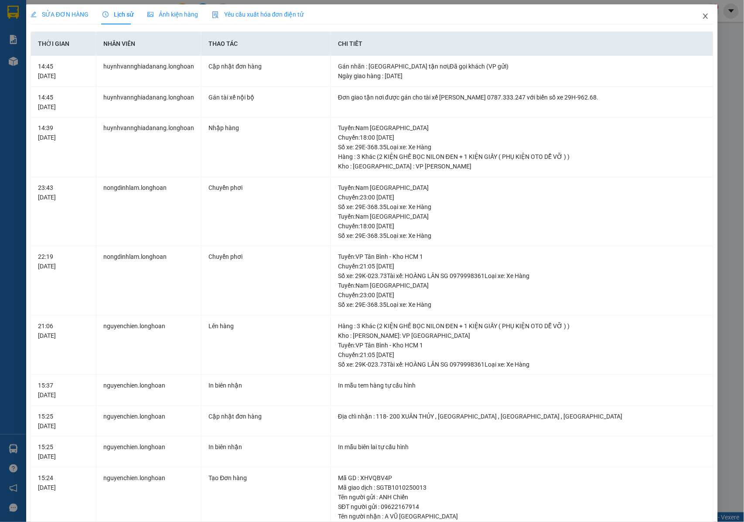
click at [703, 17] on icon "close" at bounding box center [706, 16] width 7 height 7
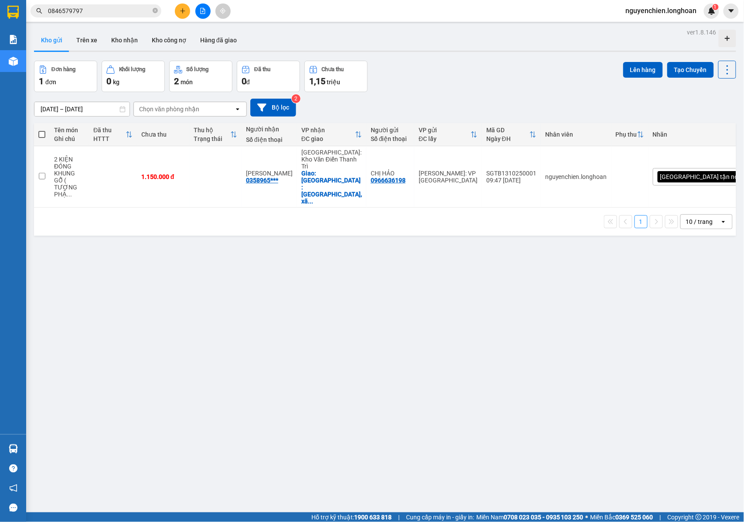
click at [96, 10] on input "0846579797" at bounding box center [99, 11] width 103 height 10
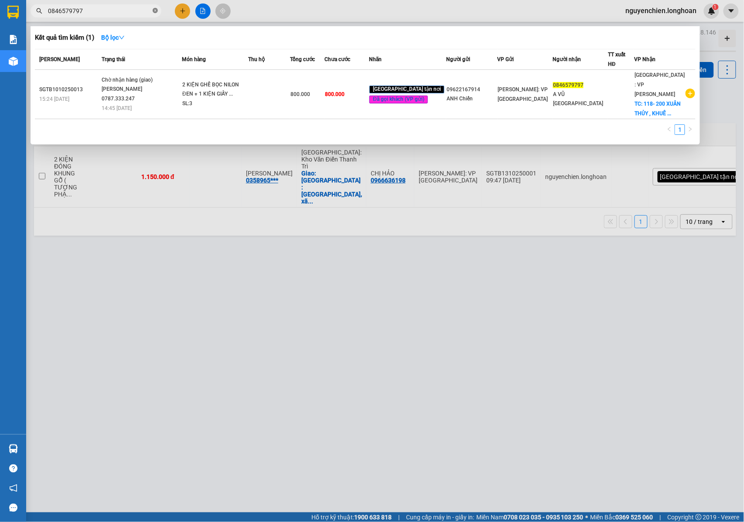
click at [156, 11] on span "0846579797" at bounding box center [96, 10] width 131 height 13
click at [155, 12] on icon "close-circle" at bounding box center [155, 10] width 5 height 5
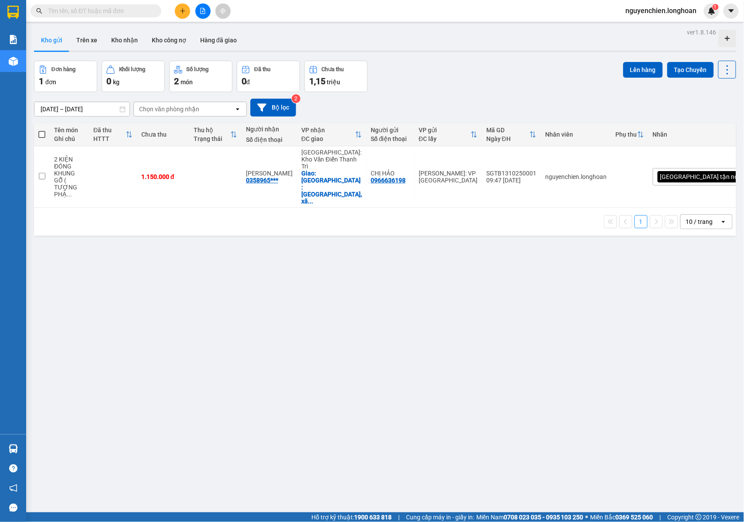
click at [98, 11] on input "text" at bounding box center [99, 11] width 103 height 10
click at [129, 13] on input "text" at bounding box center [99, 11] width 103 height 10
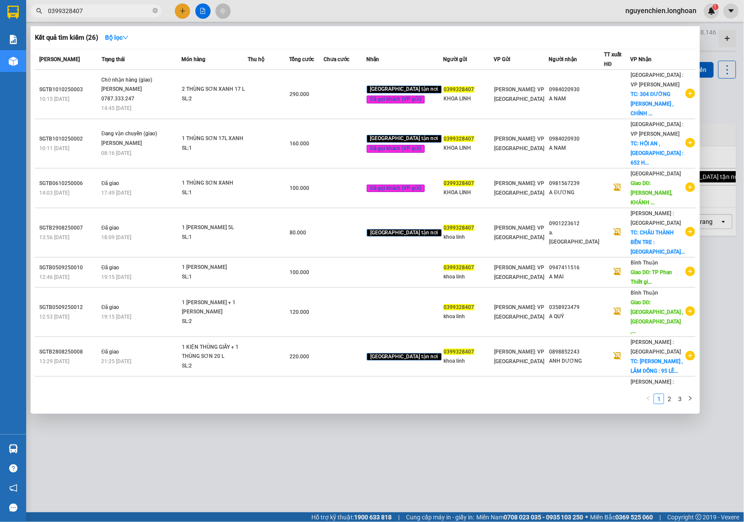
type input "0399328407"
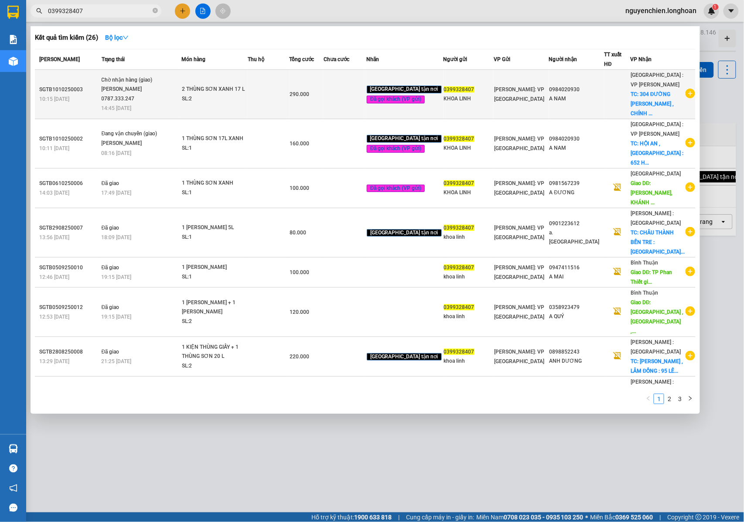
click at [158, 91] on div "[PERSON_NAME] 0787.333.247" at bounding box center [134, 94] width 65 height 19
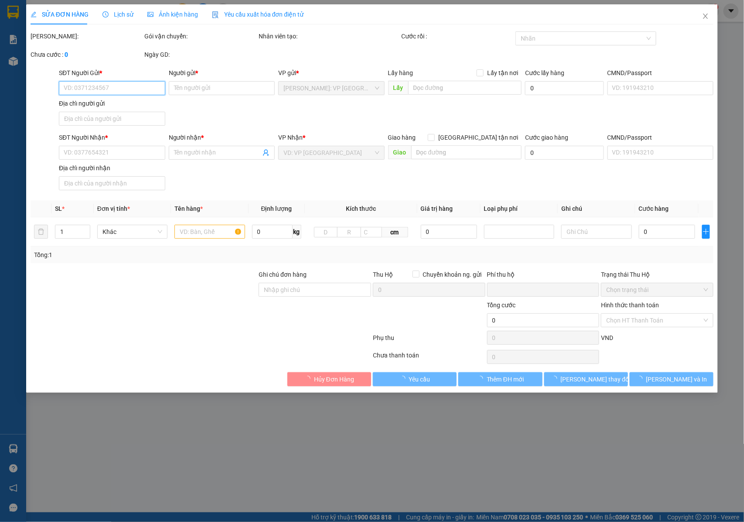
type input "0399328407"
type input "KHOA LINH"
type input "0984020930"
type input "A NAM"
checkbox input "true"
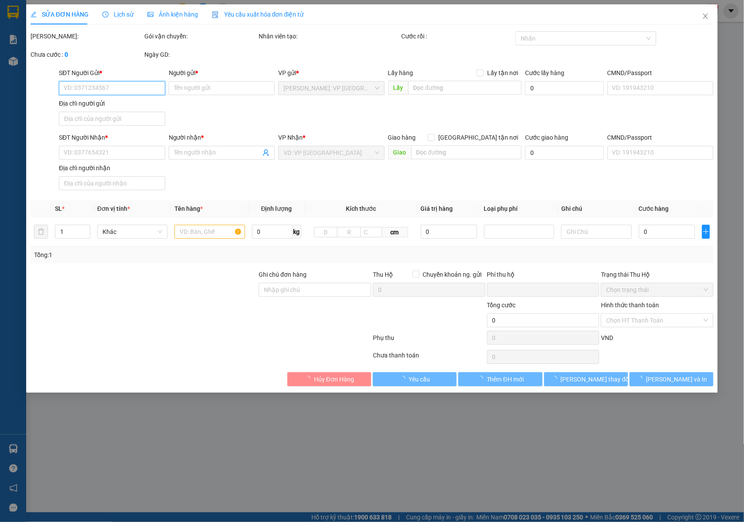
type input "304 ĐƯỜNG [PERSON_NAME] , CHÍNH GIÁNG , [PERSON_NAME] , [GEOGRAPHIC_DATA]"
type input "NHẬN NGUYÊN KIỆN GIAO NGUYÊN KIỆN, HƯ VỠ K ĐỀN"
type input "0"
type input "290.000"
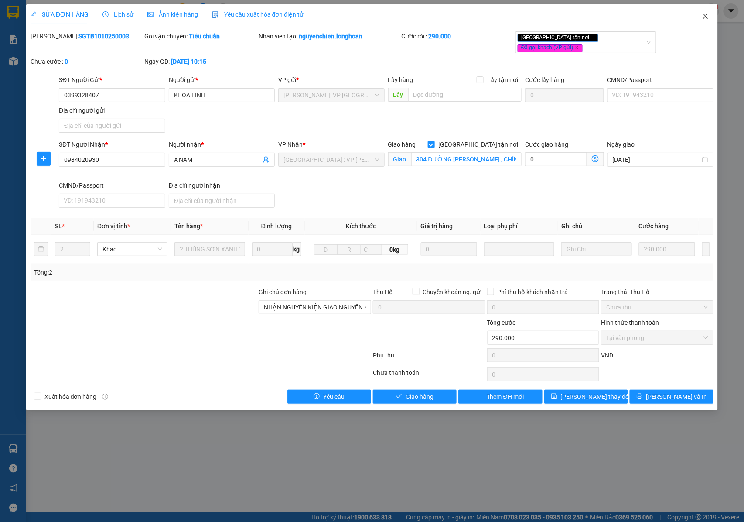
click at [707, 17] on icon "close" at bounding box center [706, 16] width 7 height 7
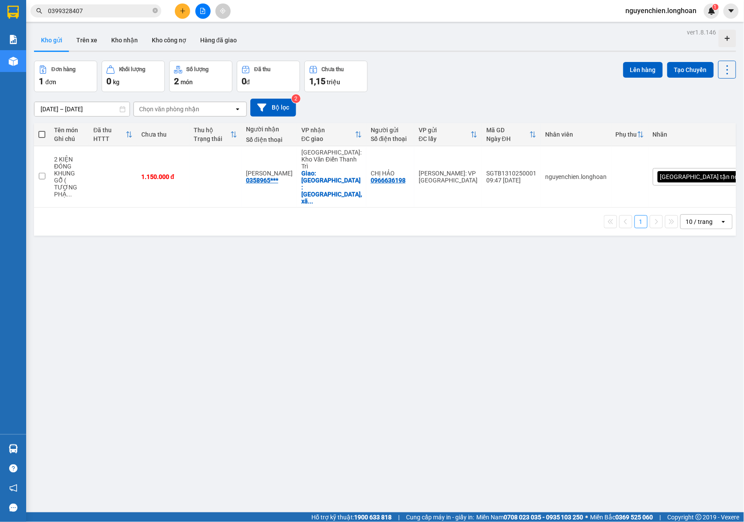
click at [106, 9] on input "0399328407" at bounding box center [99, 11] width 103 height 10
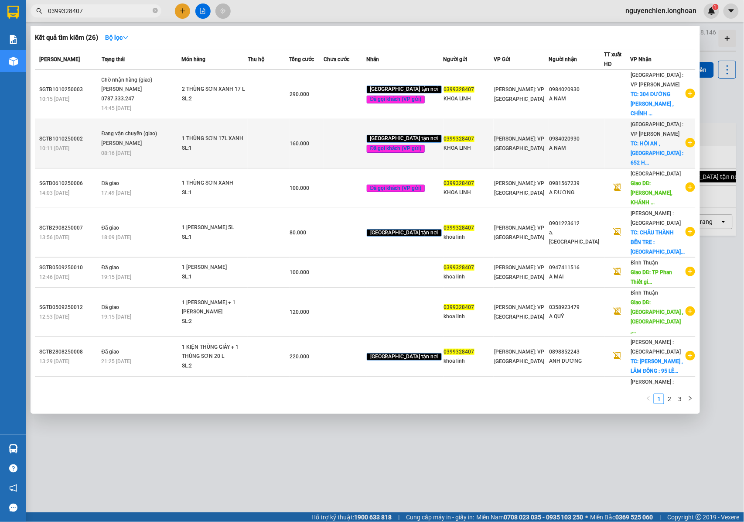
click at [145, 139] on div "[PERSON_NAME]" at bounding box center [134, 144] width 65 height 10
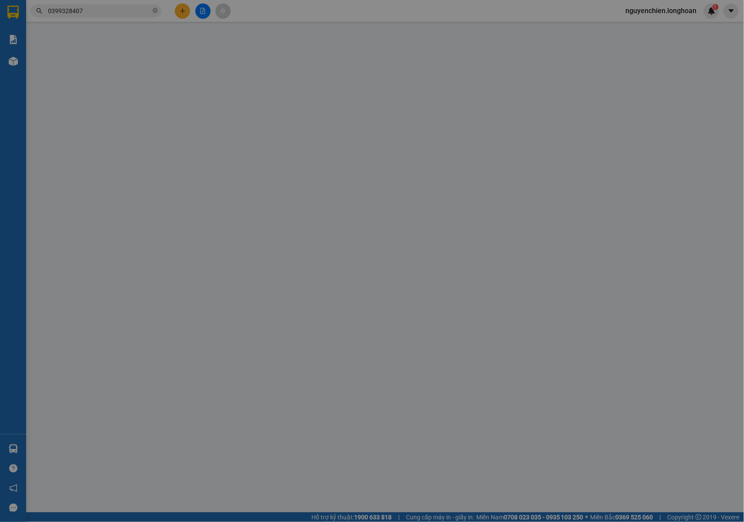
type input "0399328407"
type input "KHOA LINH"
type input "0984020930"
type input "A NAM"
checkbox input "true"
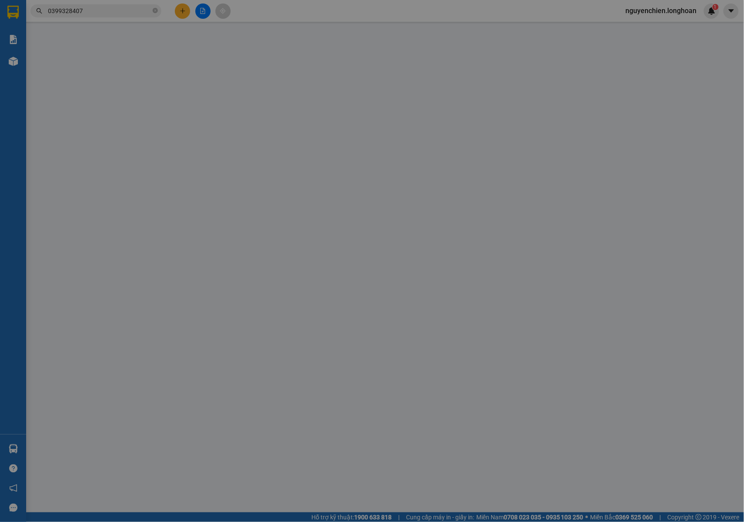
type input "HỘI AN , [GEOGRAPHIC_DATA] : 652 HAI BÀ TRƯNG , MINH AN , HỘI AN , [GEOGRAPHIC_…"
type input "NHẬN NGUYÊN KIỆN GIAO NGUYÊN KIỆN, HƯ VỠ K ĐỀN"
type input "0"
type input "160.000"
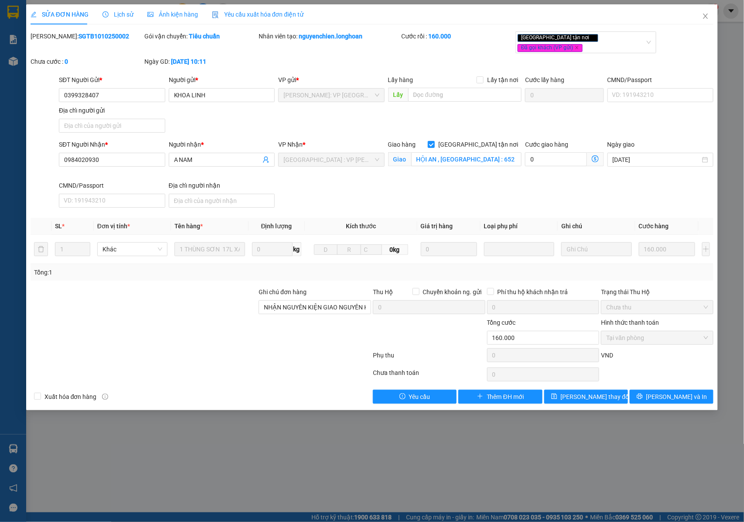
click at [124, 15] on span "Lịch sử" at bounding box center [118, 14] width 31 height 7
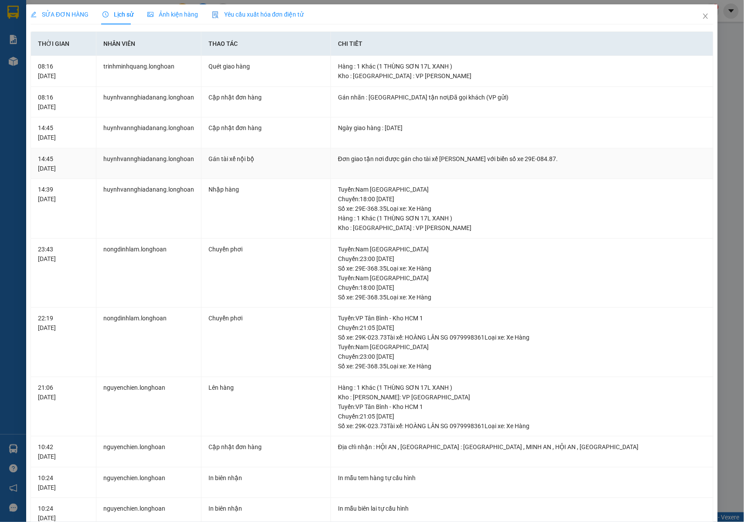
drag, startPoint x: 559, startPoint y: 157, endPoint x: 334, endPoint y: 159, distance: 225.2
click at [334, 159] on td "Đơn giao tận nơi được gán cho tài xế [PERSON_NAME] với biển số xe 29E-084.87." at bounding box center [522, 163] width 383 height 31
copy div "Đơn giao tận nơi được gán cho tài xế [PERSON_NAME] với biển số xe 29E-084.87."
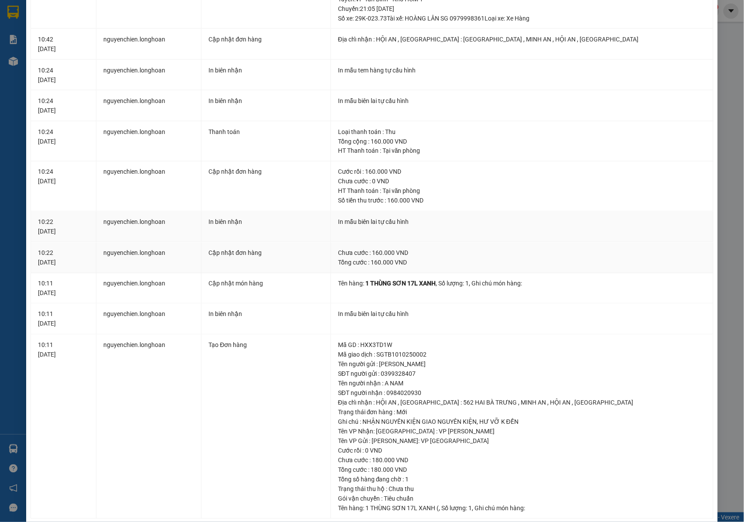
scroll to position [425, 0]
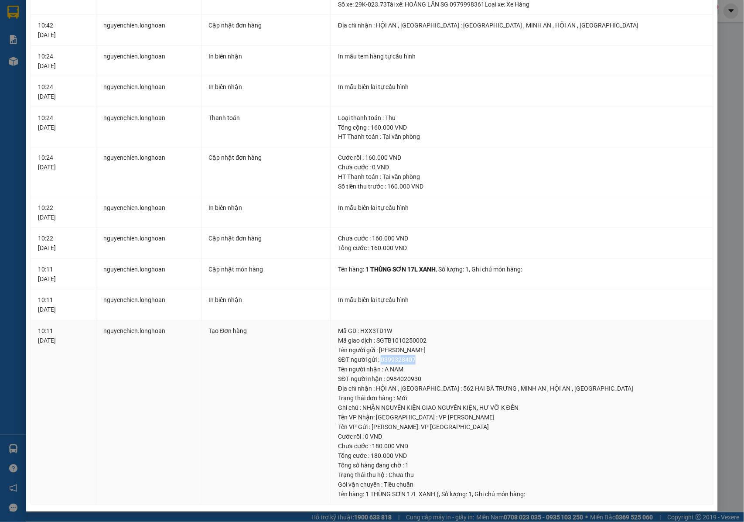
drag, startPoint x: 411, startPoint y: 358, endPoint x: 379, endPoint y: 362, distance: 32.5
click at [379, 362] on div "SĐT người gửi : 0399328407" at bounding box center [522, 360] width 368 height 10
copy div "0399328407"
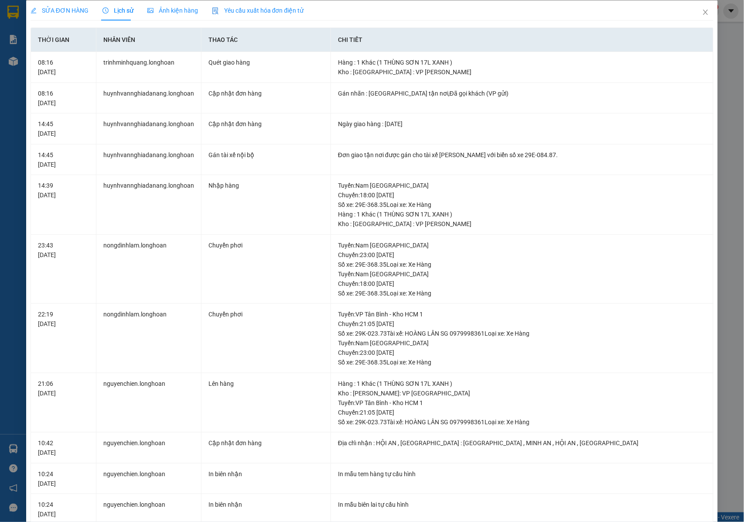
scroll to position [0, 0]
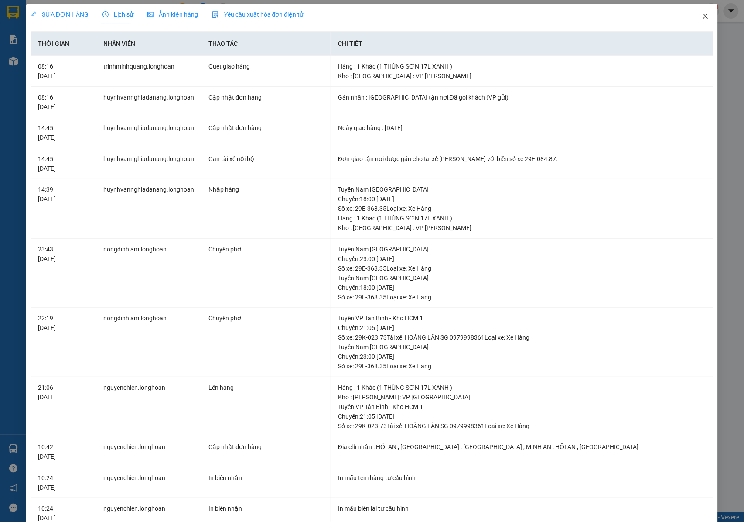
click at [703, 16] on icon "close" at bounding box center [706, 16] width 7 height 7
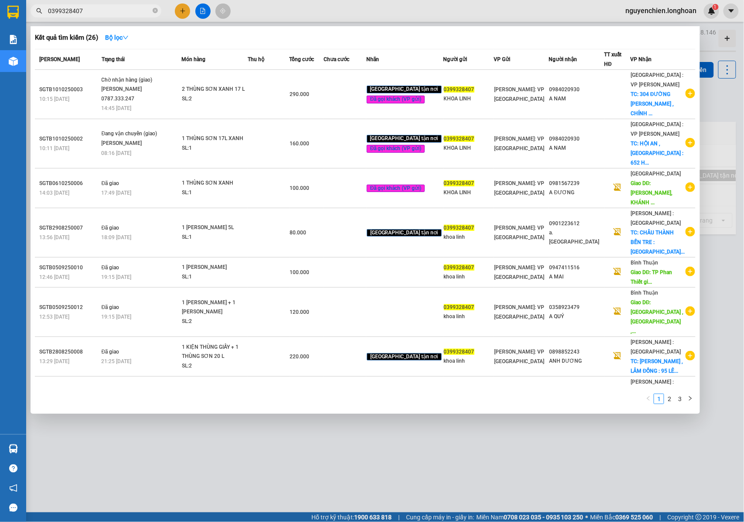
click at [115, 14] on input "0399328407" at bounding box center [99, 11] width 103 height 10
click at [154, 13] on icon "close-circle" at bounding box center [155, 10] width 5 height 5
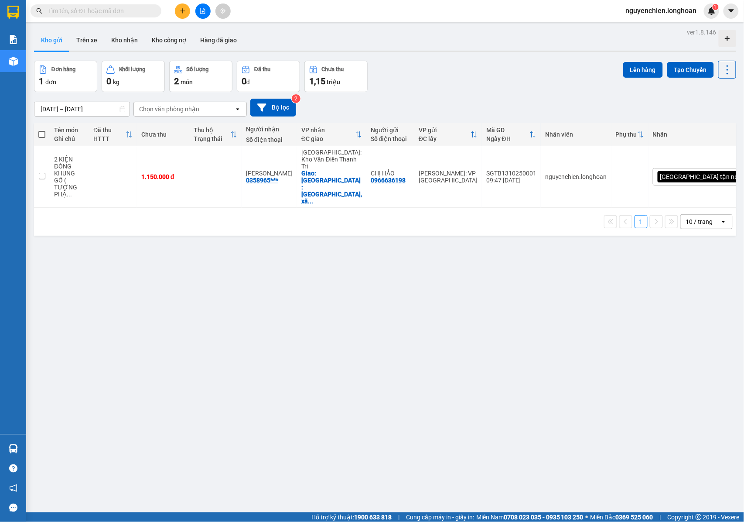
click at [126, 14] on input "text" at bounding box center [99, 11] width 103 height 10
paste input "0399328407"
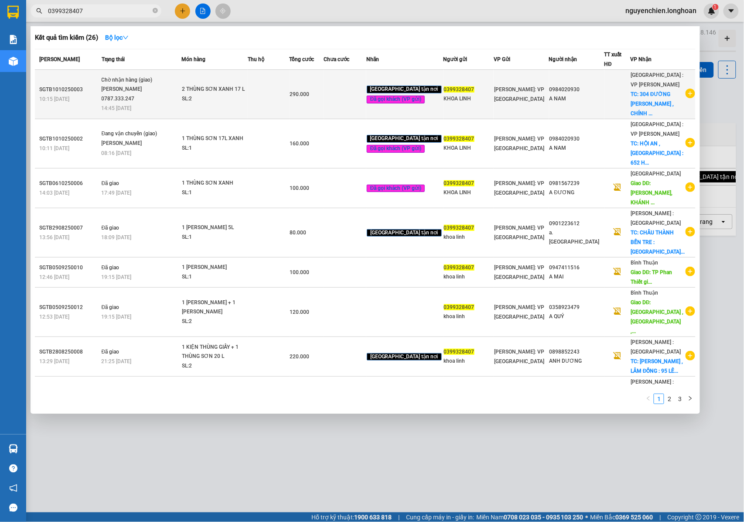
type input "0399328407"
drag, startPoint x: 138, startPoint y: 95, endPoint x: 103, endPoint y: 74, distance: 40.7
click at [103, 74] on td "Chờ nhận hàng (giao) [PERSON_NAME] 0787.333.247 14:45 [DATE]" at bounding box center [140, 94] width 82 height 49
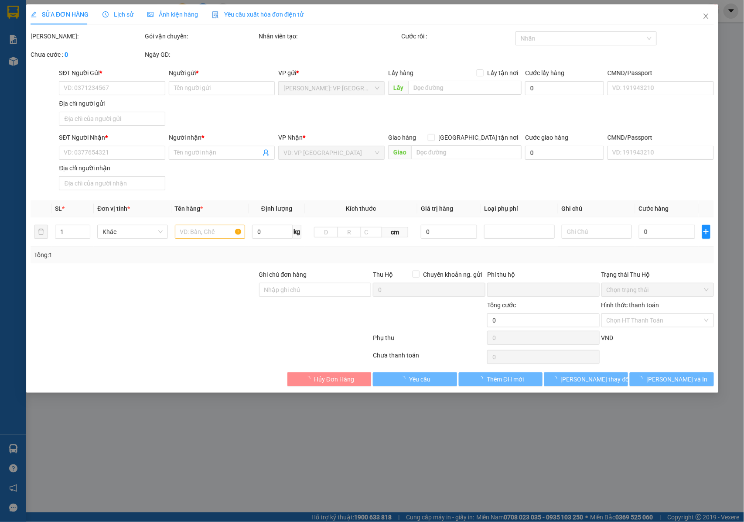
type input "0399328407"
type input "KHOA LINH"
type input "0984020930"
type input "A NAM"
checkbox input "true"
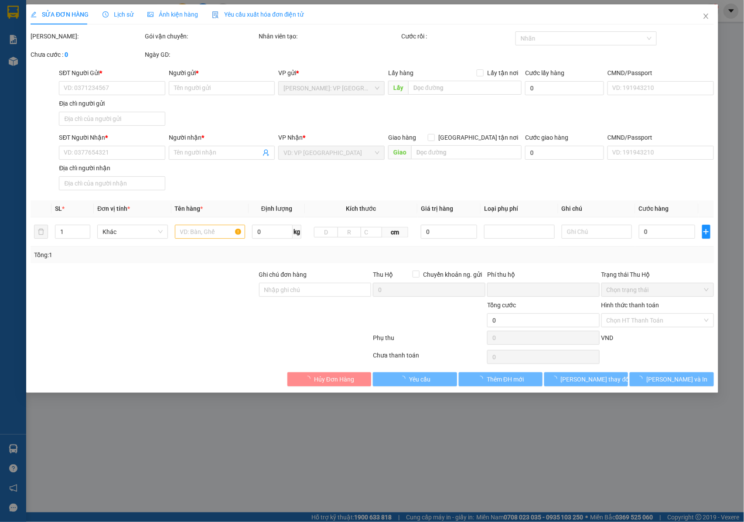
type input "304 ĐƯỜNG [PERSON_NAME] , CHÍNH GIÁNG , [PERSON_NAME] , [GEOGRAPHIC_DATA]"
type input "NHẬN NGUYÊN KIỆN GIAO NGUYÊN KIỆN, HƯ VỠ K ĐỀN"
type input "0"
type input "290.000"
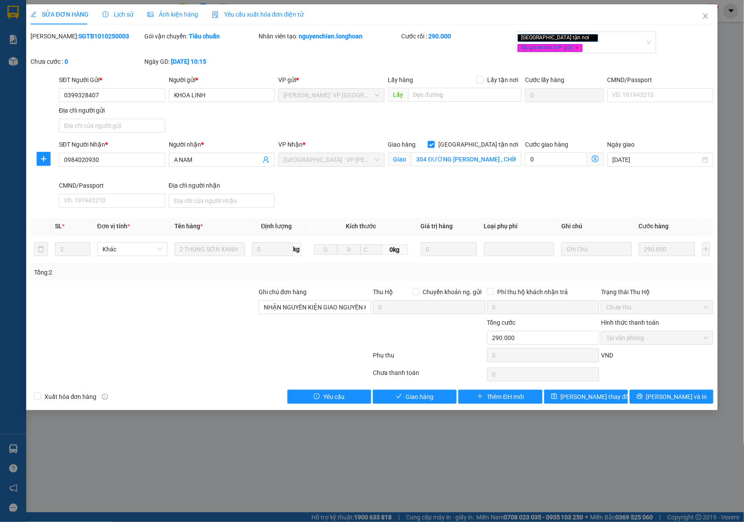
click at [113, 14] on span "Lịch sử" at bounding box center [118, 14] width 31 height 7
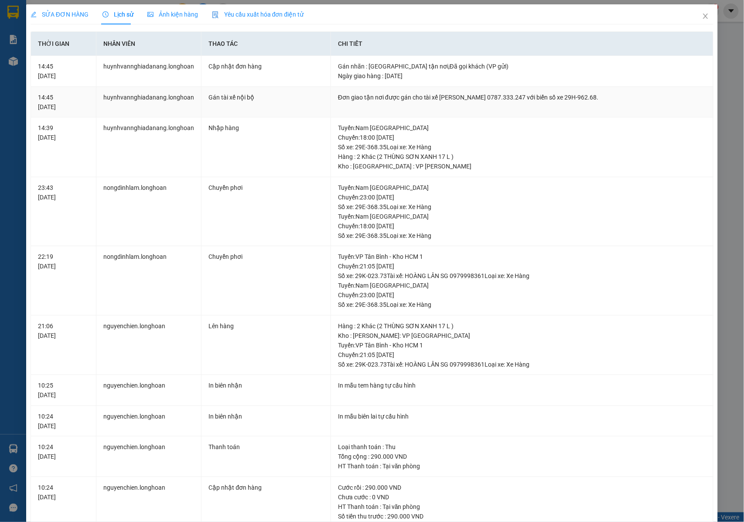
drag, startPoint x: 334, startPoint y: 95, endPoint x: 608, endPoint y: 96, distance: 274.0
click at [608, 96] on div "Đơn giao tận nơi được gán cho tài xế [PERSON_NAME] 0787.333.247 với biển số xe …" at bounding box center [522, 98] width 368 height 10
copy div "Đơn giao tận nơi được gán cho tài xế [PERSON_NAME] 0787.333.247 với biển số xe …"
click at [704, 18] on icon "close" at bounding box center [706, 16] width 5 height 5
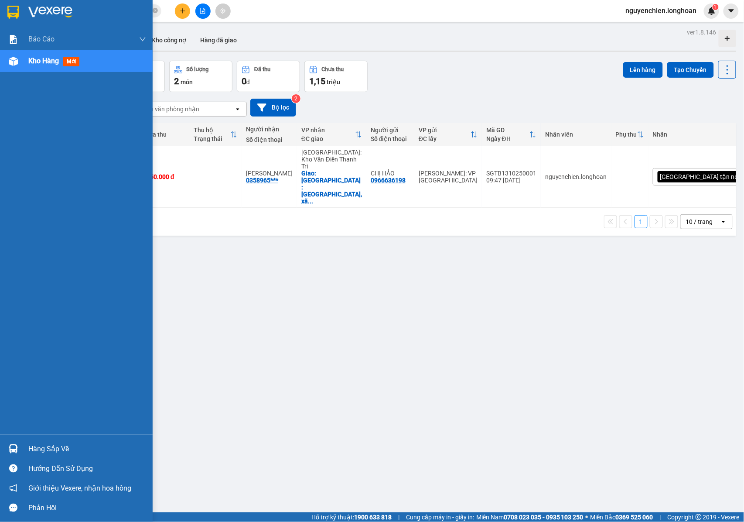
click at [18, 65] on div at bounding box center [13, 61] width 15 height 15
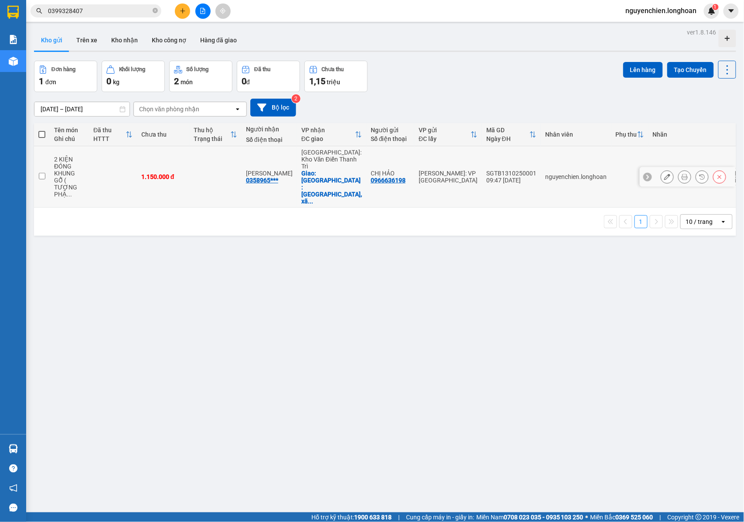
click at [681, 169] on button at bounding box center [685, 176] width 12 height 15
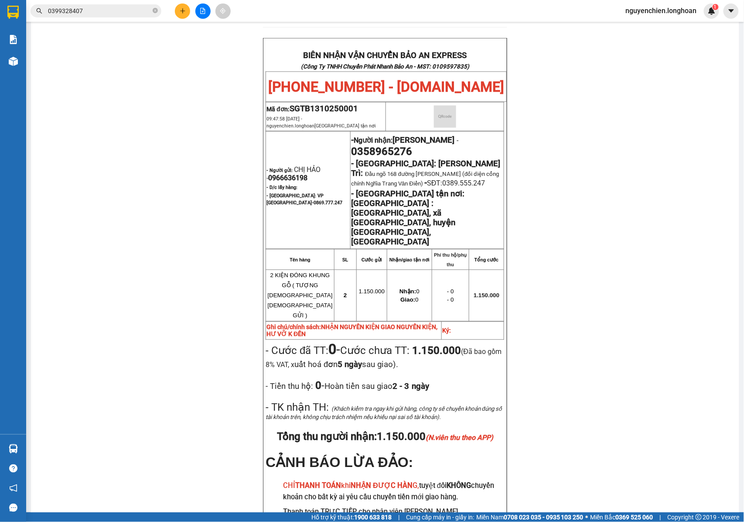
scroll to position [465, 0]
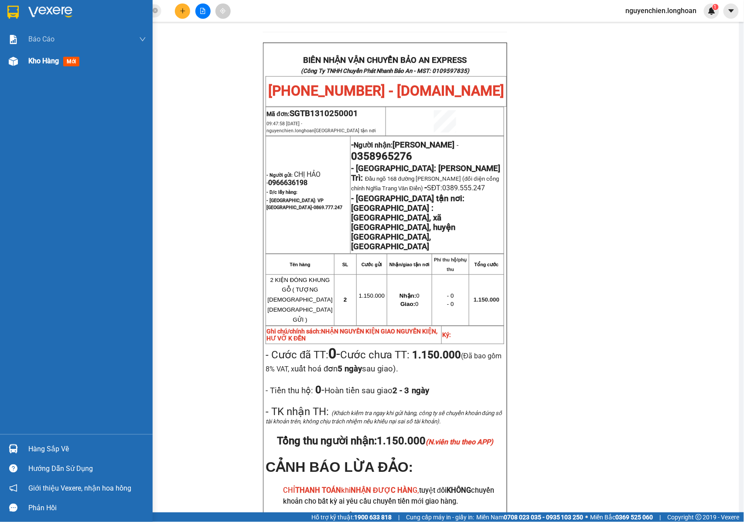
click at [10, 62] on img at bounding box center [13, 61] width 9 height 9
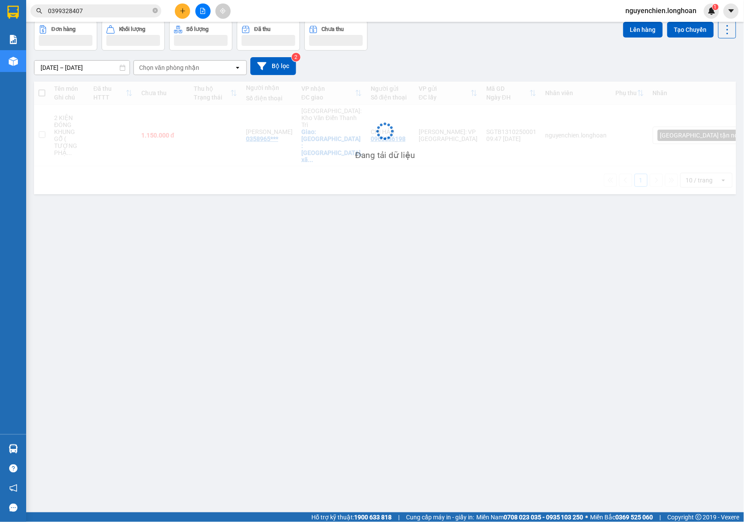
scroll to position [40, 0]
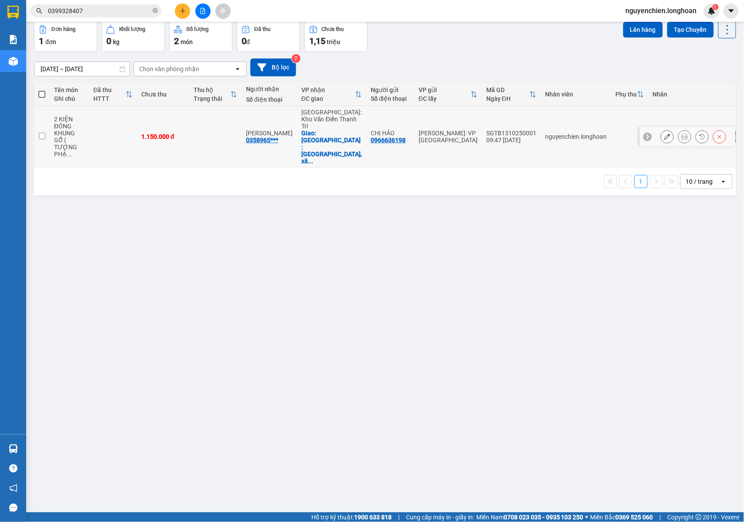
click at [679, 131] on button at bounding box center [685, 136] width 12 height 15
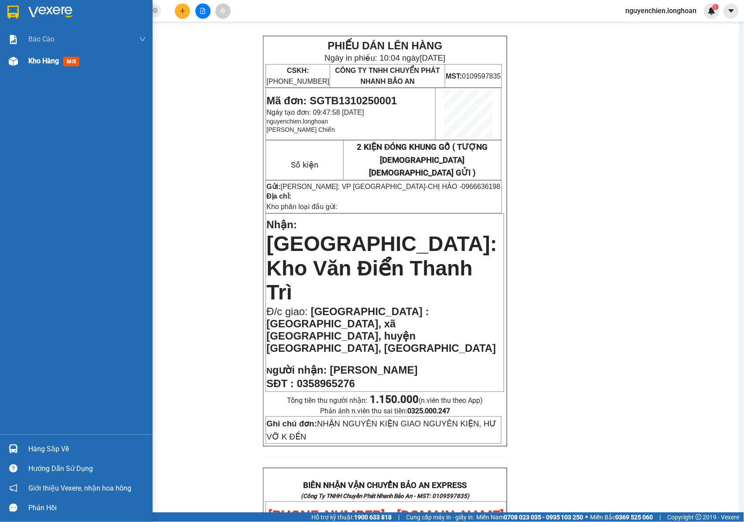
click at [11, 65] on div at bounding box center [13, 61] width 15 height 15
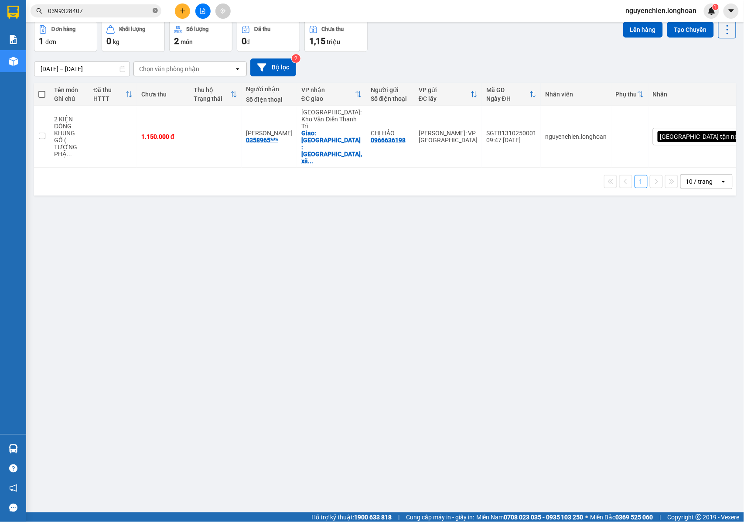
click at [156, 11] on icon "close-circle" at bounding box center [155, 10] width 5 height 5
click at [117, 11] on input "text" at bounding box center [99, 11] width 103 height 10
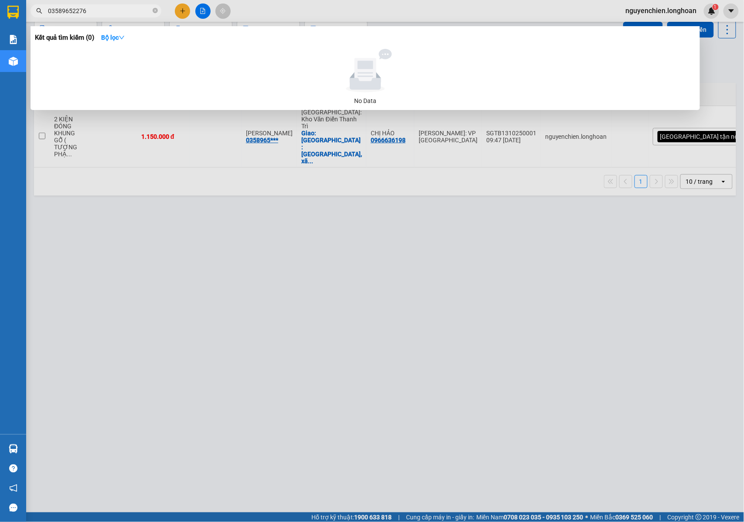
click at [77, 11] on input "03589652276" at bounding box center [99, 11] width 103 height 10
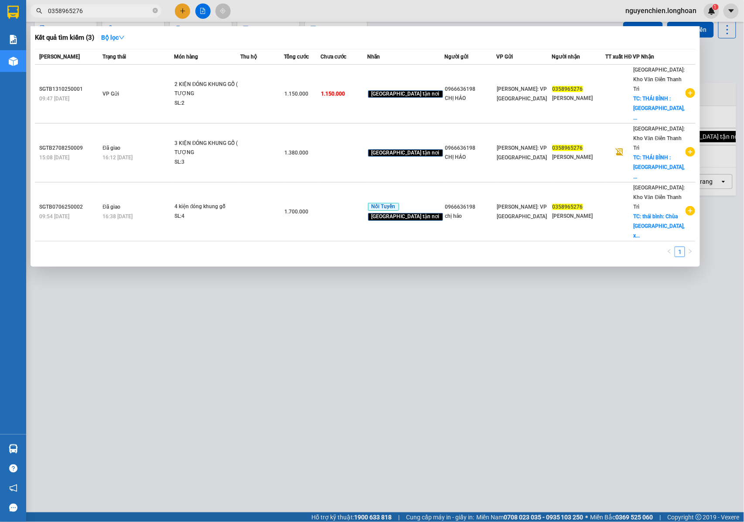
drag, startPoint x: 93, startPoint y: 11, endPoint x: 44, endPoint y: 17, distance: 49.6
click at [44, 17] on span "0358965276" at bounding box center [96, 10] width 131 height 13
type input "0358965276"
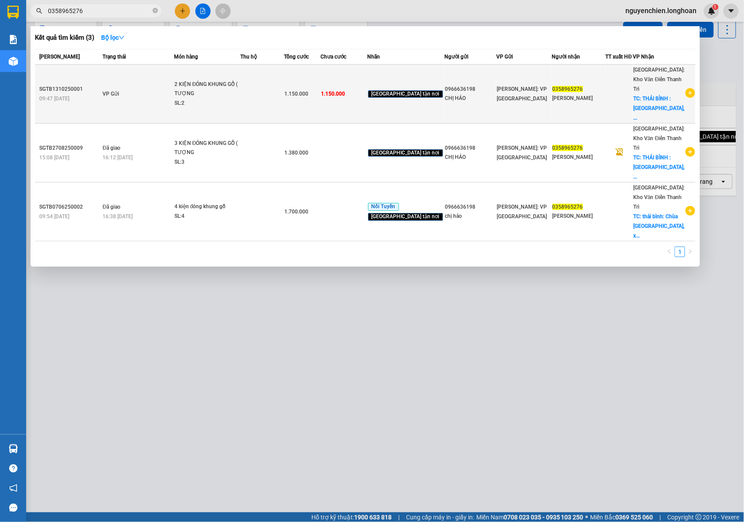
click at [628, 89] on div at bounding box center [620, 93] width 27 height 9
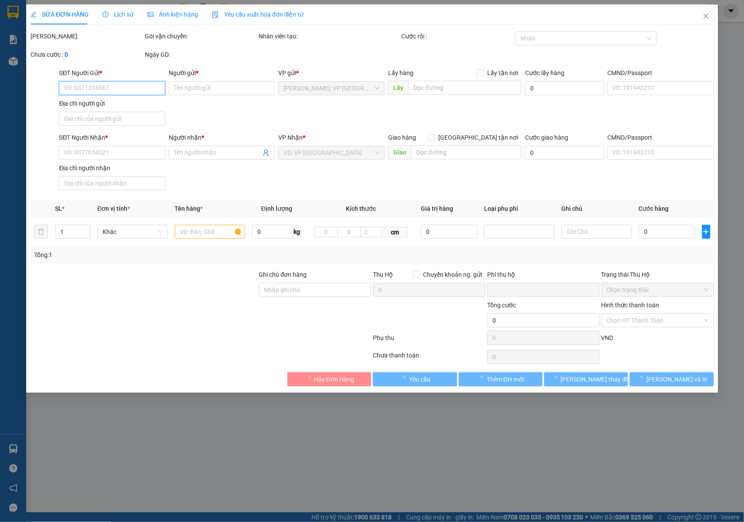
type input "0966636198"
type input "CHỊ HẢO"
type input "0358965276"
type input "[PERSON_NAME]"
checkbox input "true"
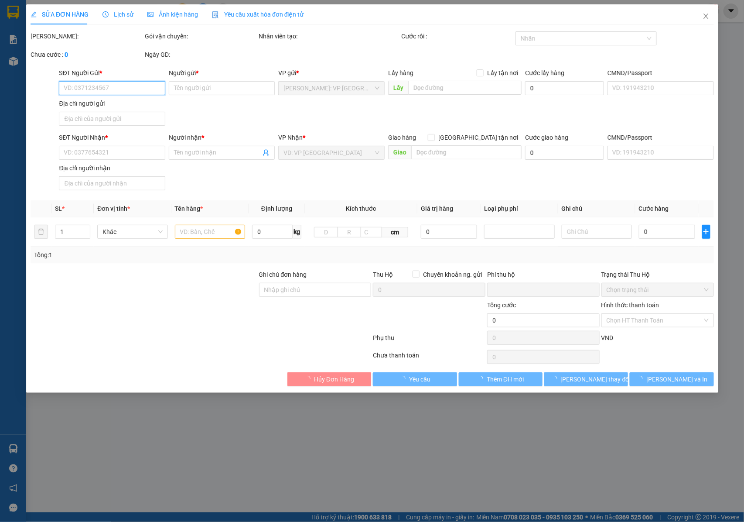
type input "[GEOGRAPHIC_DATA] : [GEOGRAPHIC_DATA], xã [GEOGRAPHIC_DATA], huyện [GEOGRAPHIC_…"
type input "NHẬN NGUYÊN KIỆN GIAO NGUYÊN KIỆN, HƯ VỠ K ĐỀN"
type input "0"
type input "1.150.000"
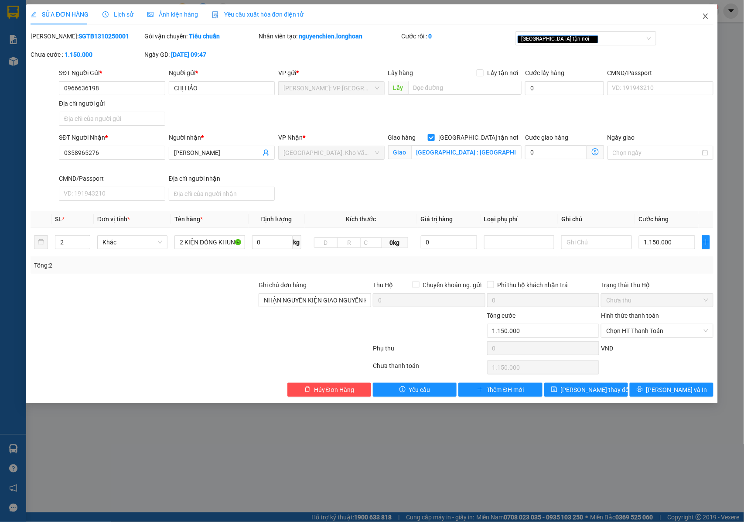
click at [709, 16] on icon "close" at bounding box center [706, 16] width 7 height 7
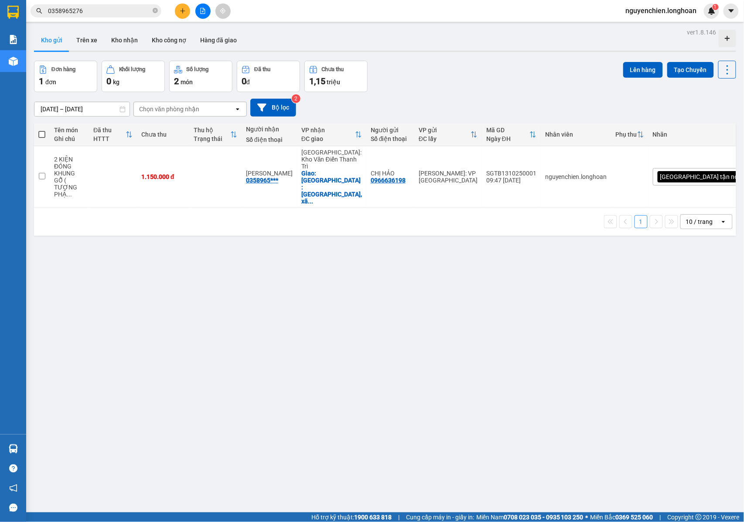
click at [181, 12] on icon "plus" at bounding box center [183, 11] width 6 height 6
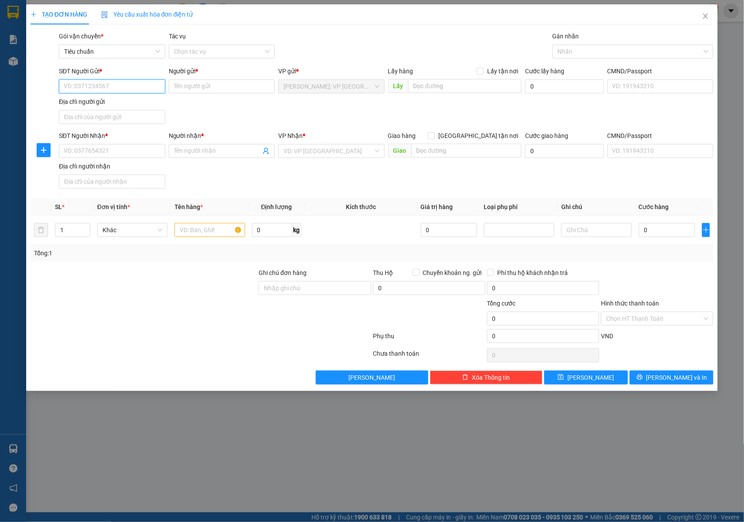
click at [83, 88] on input "SĐT Người Gửi *" at bounding box center [112, 86] width 106 height 14
type input "0947006987"
click at [93, 101] on div "0947006987 - [PERSON_NAME]" at bounding box center [112, 104] width 96 height 10
type input "cty [PERSON_NAME]"
checkbox input "true"
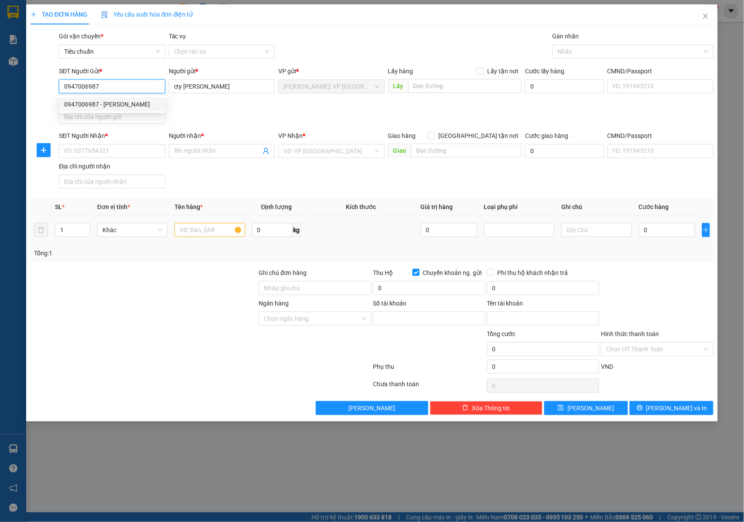
type input "31708977"
type input "[PERSON_NAME]"
type input "0947006987"
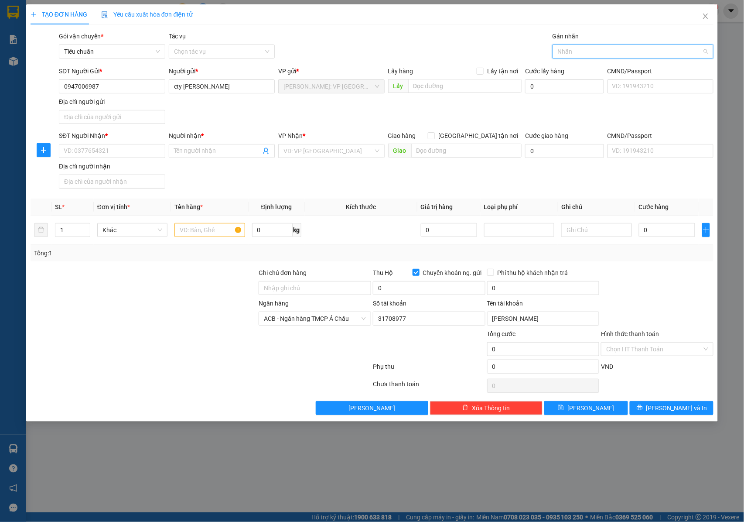
click at [559, 52] on input "Gán nhãn" at bounding box center [559, 51] width 2 height 10
type input "giao"
click at [567, 65] on div "[GEOGRAPHIC_DATA] tận nơi" at bounding box center [633, 70] width 151 height 10
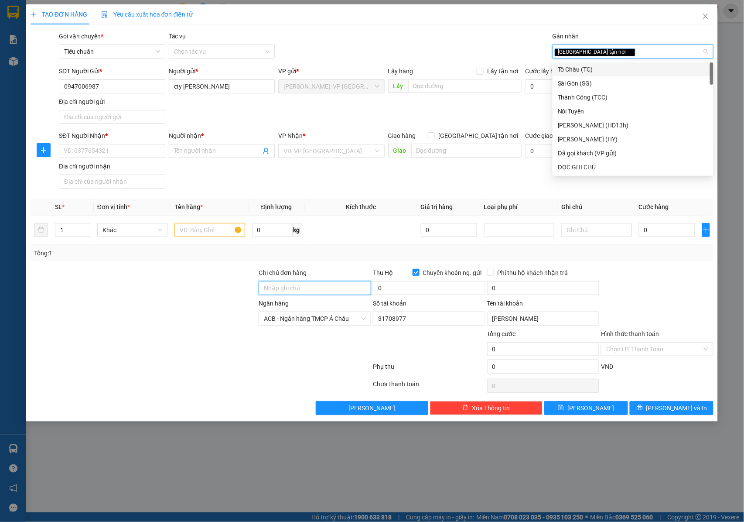
click at [318, 283] on input "Ghi chú đơn hàng" at bounding box center [315, 288] width 113 height 14
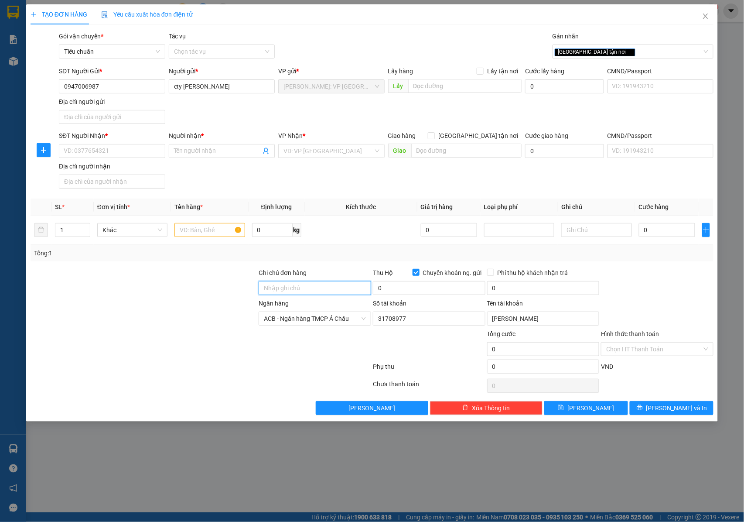
type input "NHẬN NGUYÊN KIỆN GIAO NGUYÊN KIỆN, HƯ VỠ K ĐỀN"
click at [204, 230] on input "text" at bounding box center [210, 230] width 70 height 14
type input "1 KIỆN THÙNG GIẤY ( GIƯỜNG Y TẾ KÉO )"
click at [122, 140] on div "SĐT Người Nhận *" at bounding box center [112, 136] width 106 height 10
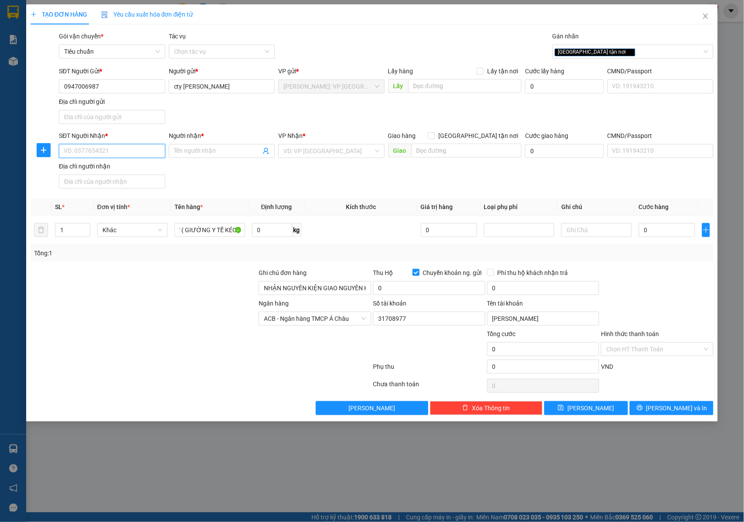
click at [122, 144] on input "SĐT Người Nhận *" at bounding box center [112, 151] width 106 height 14
click at [121, 153] on input "SĐT Người Nhận *" at bounding box center [112, 151] width 106 height 14
drag, startPoint x: 121, startPoint y: 153, endPoint x: 51, endPoint y: 153, distance: 69.8
click at [51, 153] on div "SĐT Người Nhận * 0814646848 0814646848 Người nhận * Tên người nhận VP Nhận * VD…" at bounding box center [373, 161] width 686 height 61
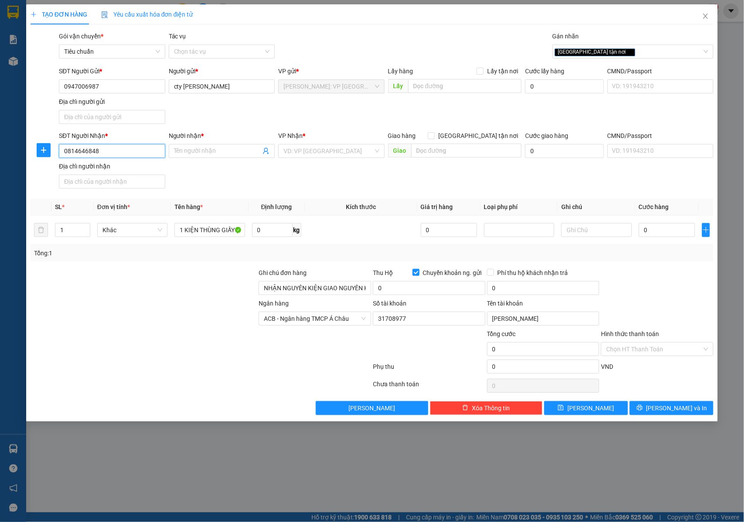
type input "0814646848"
click at [205, 147] on input "Người nhận *" at bounding box center [217, 151] width 87 height 10
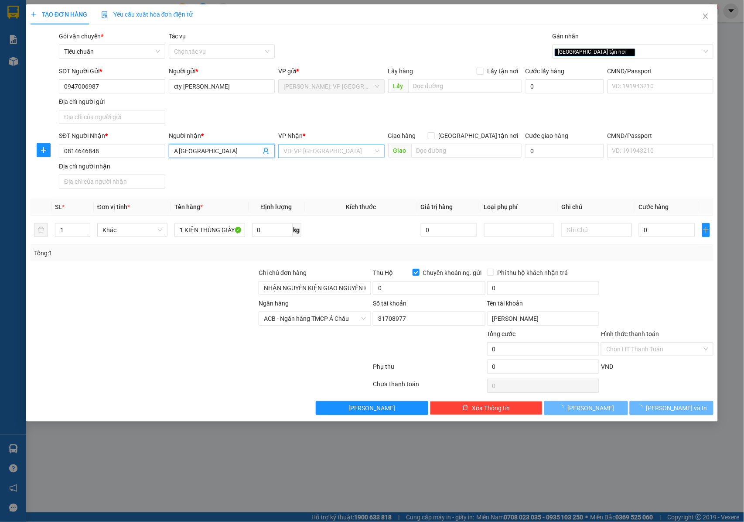
type input "A [GEOGRAPHIC_DATA]"
click at [313, 150] on input "search" at bounding box center [329, 150] width 90 height 13
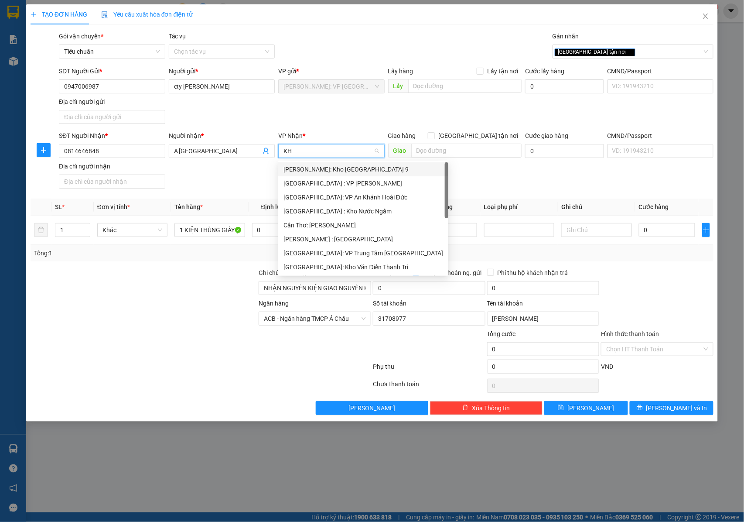
type input "KHO"
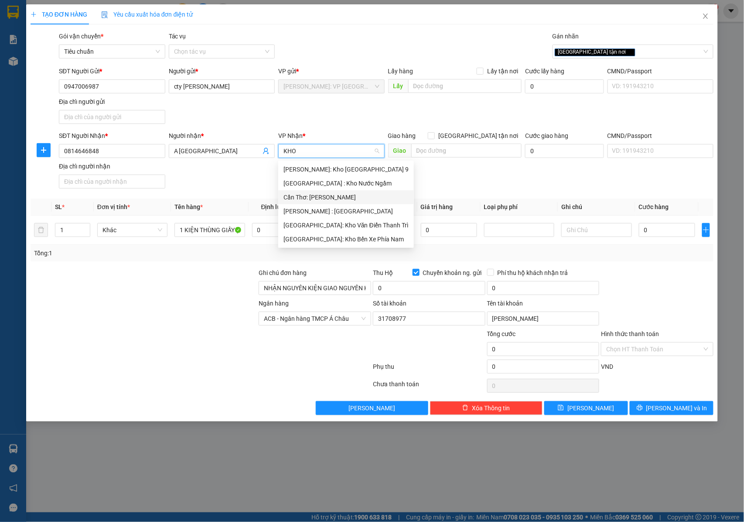
click at [312, 196] on div "Cần Thơ: [PERSON_NAME]" at bounding box center [346, 197] width 125 height 10
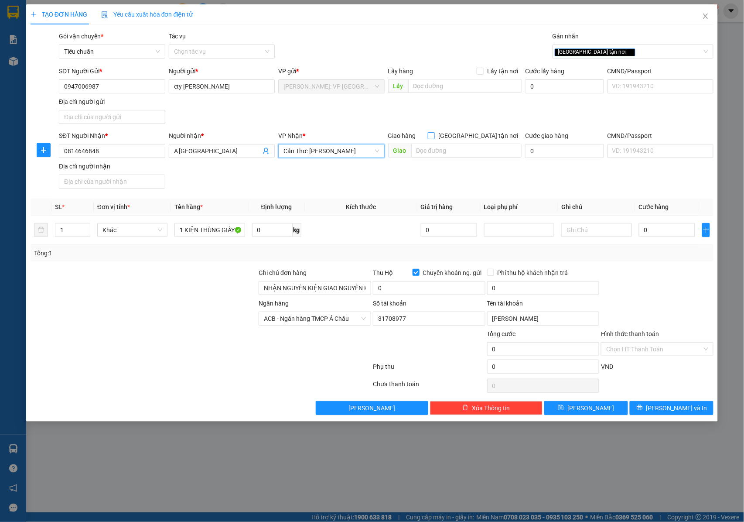
click at [434, 135] on input "[GEOGRAPHIC_DATA] tận nơi" at bounding box center [431, 135] width 6 height 6
checkbox input "true"
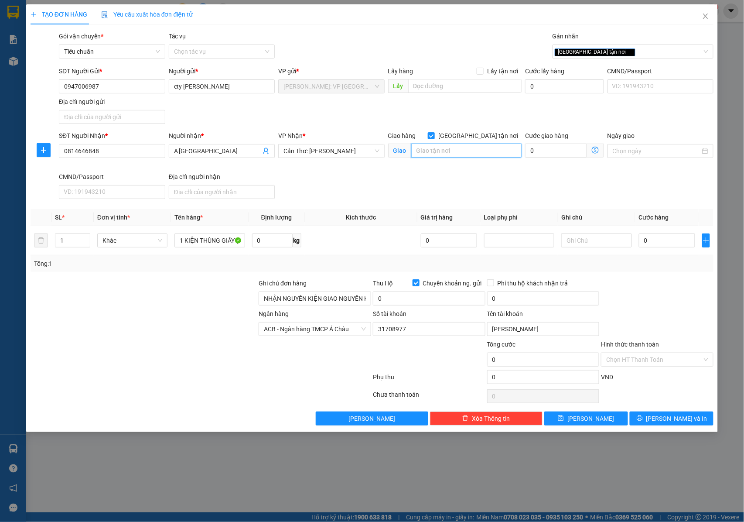
click at [422, 151] on input "text" at bounding box center [466, 151] width 110 height 14
type input "LONG [PERSON_NAME] : 95 THANH MỸ 2, [GEOGRAPHIC_DATA] , [GEOGRAPHIC_DATA] , [GE…"
drag, startPoint x: 661, startPoint y: 243, endPoint x: 499, endPoint y: 128, distance: 198.1
click at [660, 243] on input "0" at bounding box center [667, 240] width 56 height 14
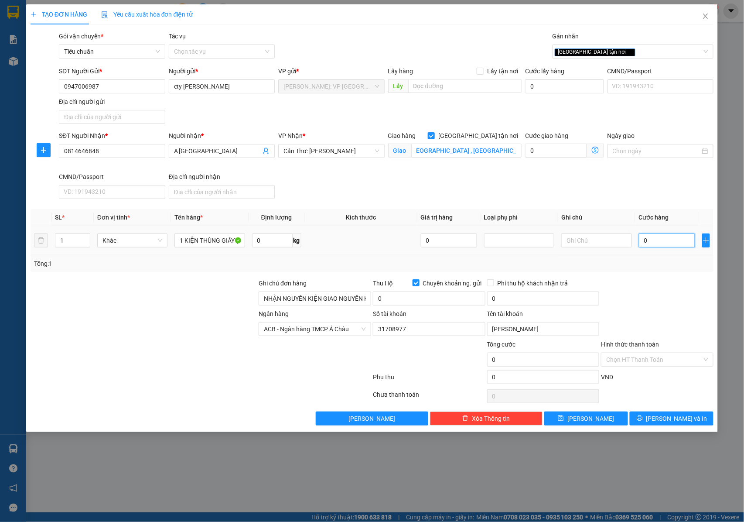
scroll to position [0, 0]
type input "1"
type input "19"
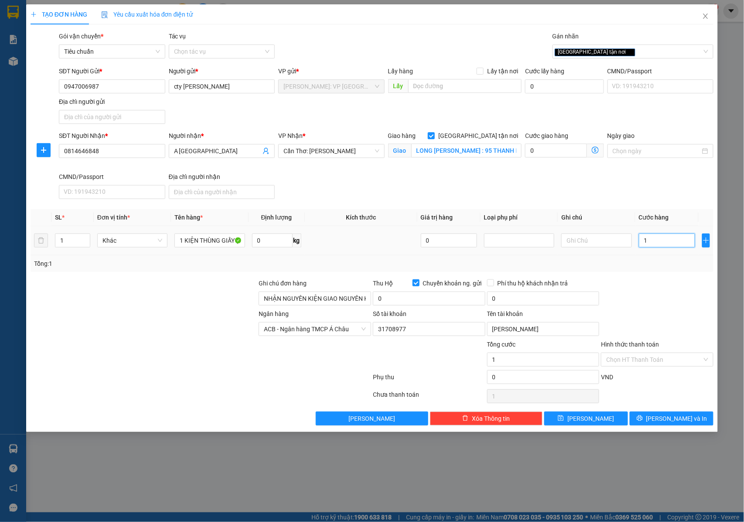
type input "19"
type input "190"
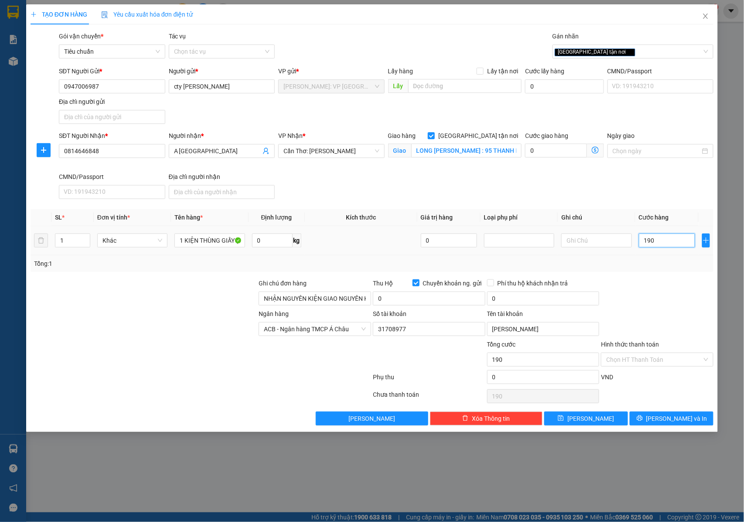
type input "1.900"
type input "19.000"
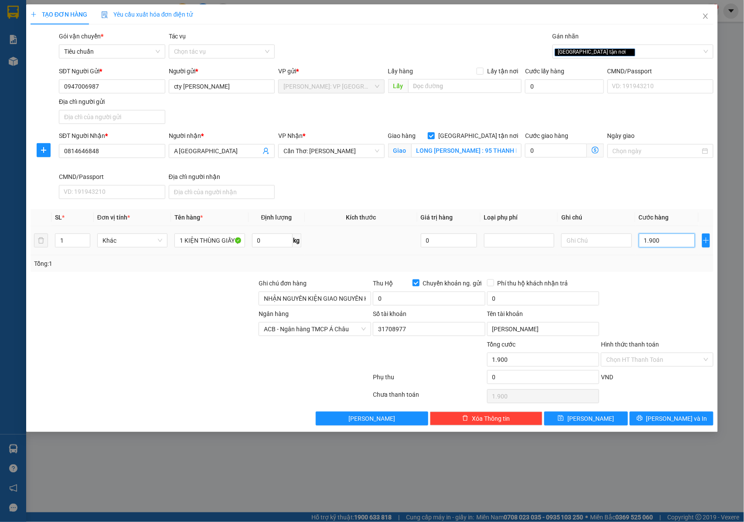
type input "19.000"
type input "190.000"
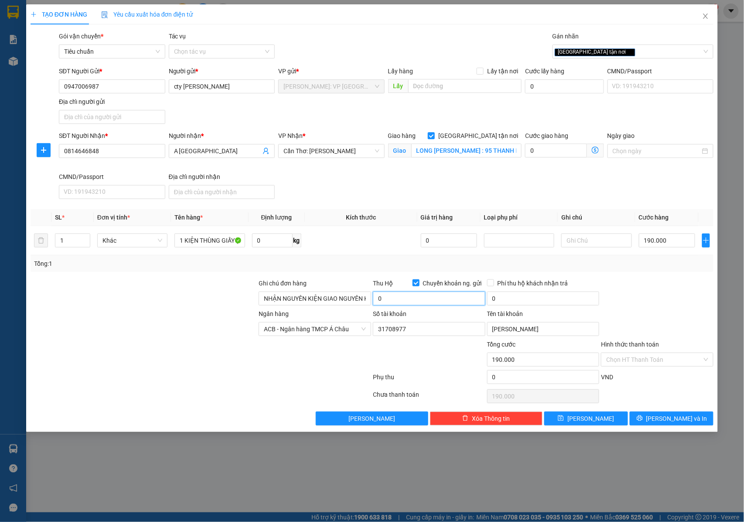
click at [400, 301] on input "0" at bounding box center [429, 298] width 113 height 14
type input "9.810.000"
click at [511, 301] on input "0" at bounding box center [543, 298] width 113 height 14
type input "25.000"
click at [647, 423] on button "[PERSON_NAME] và In" at bounding box center [672, 418] width 84 height 14
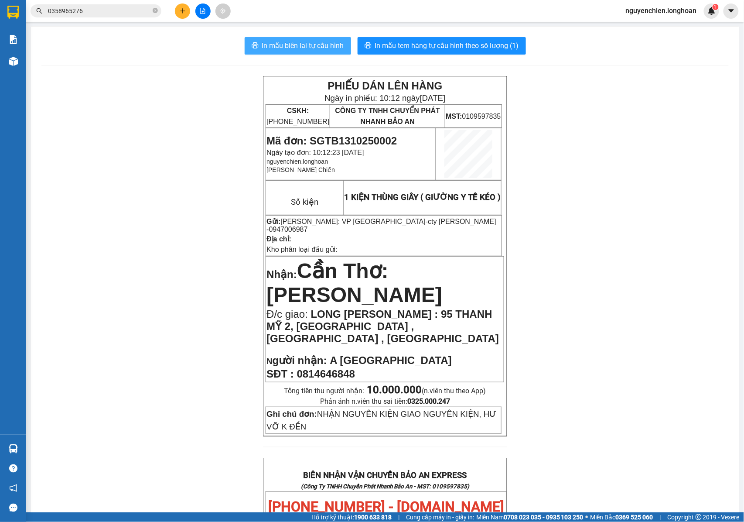
click at [309, 40] on span "In mẫu biên lai tự cấu hình" at bounding box center [303, 45] width 82 height 11
click at [557, 153] on div "PHIẾU DÁN LÊN HÀNG Ngày in phiếu: 10:12 [DATE] CSKH: [PHONE_NUMBER] CÔNG TY TNH…" at bounding box center [385, 529] width 688 height 906
click at [14, 66] on div at bounding box center [13, 61] width 15 height 15
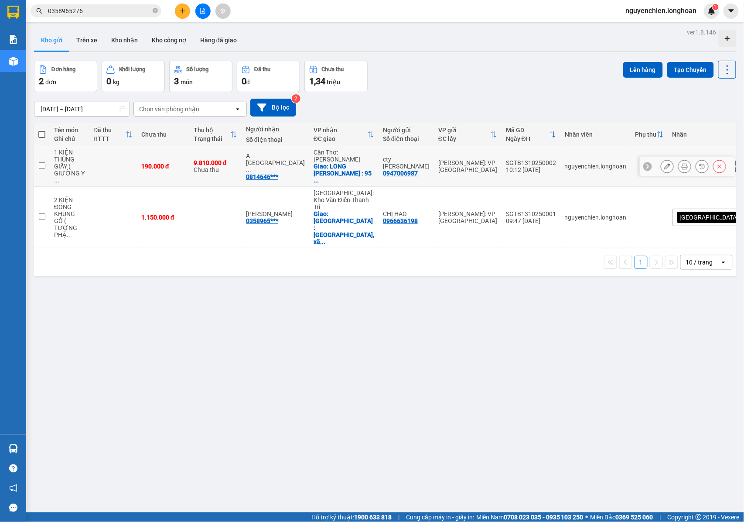
click at [679, 169] on button at bounding box center [685, 166] width 12 height 15
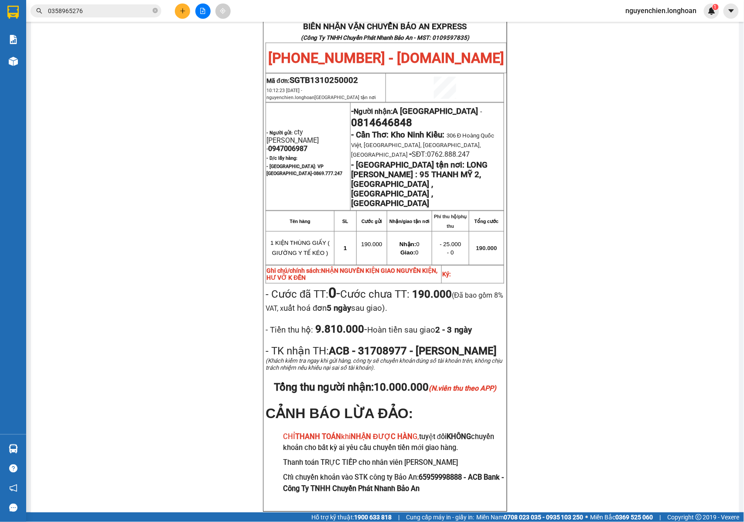
scroll to position [465, 0]
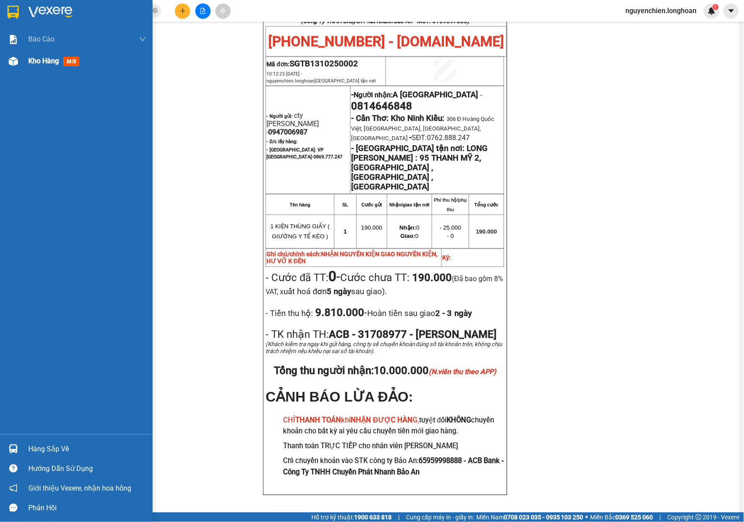
click at [16, 67] on div at bounding box center [13, 61] width 15 height 15
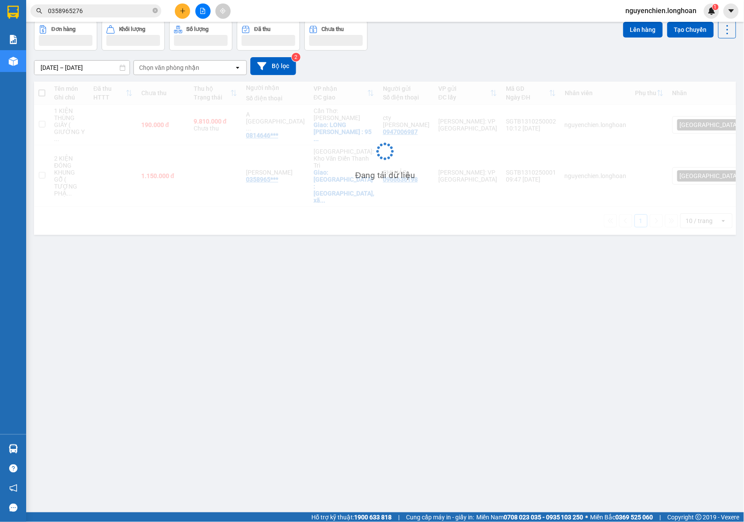
scroll to position [40, 0]
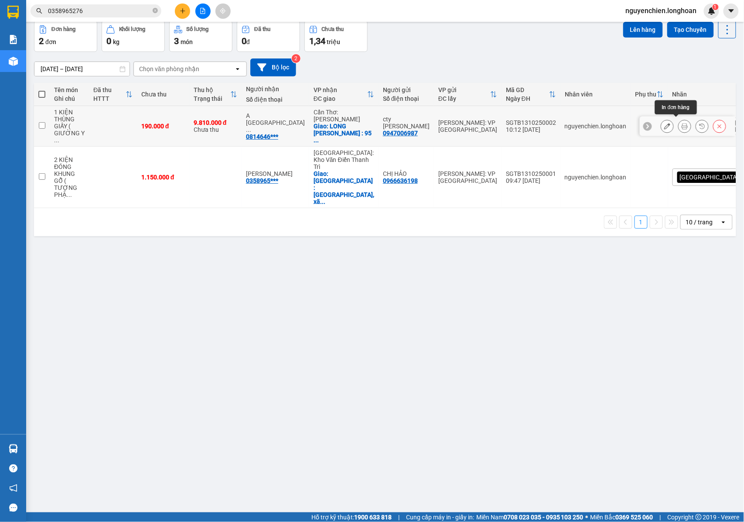
click at [680, 121] on button at bounding box center [685, 126] width 12 height 15
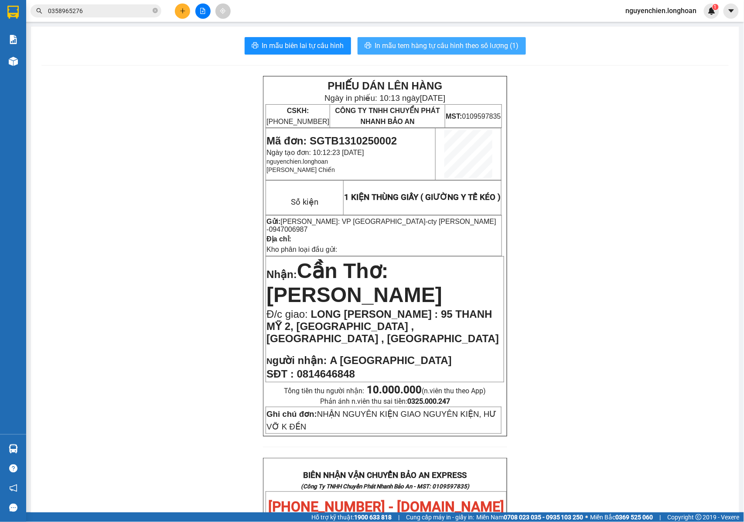
click at [440, 44] on span "In mẫu tem hàng tự cấu hình theo số lượng (1)" at bounding box center [447, 45] width 144 height 11
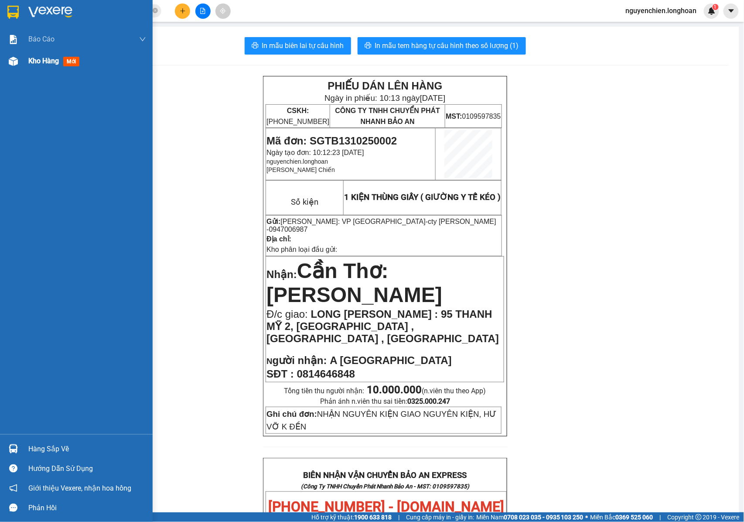
click at [20, 64] on div at bounding box center [13, 61] width 15 height 15
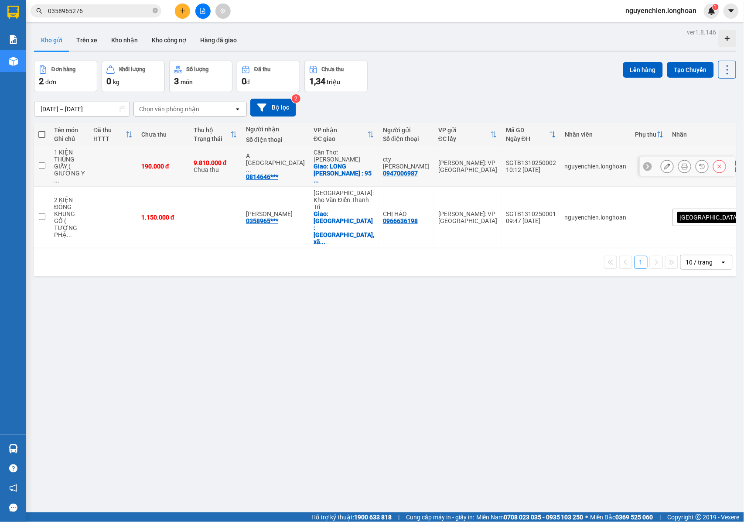
click at [682, 165] on button at bounding box center [685, 166] width 12 height 15
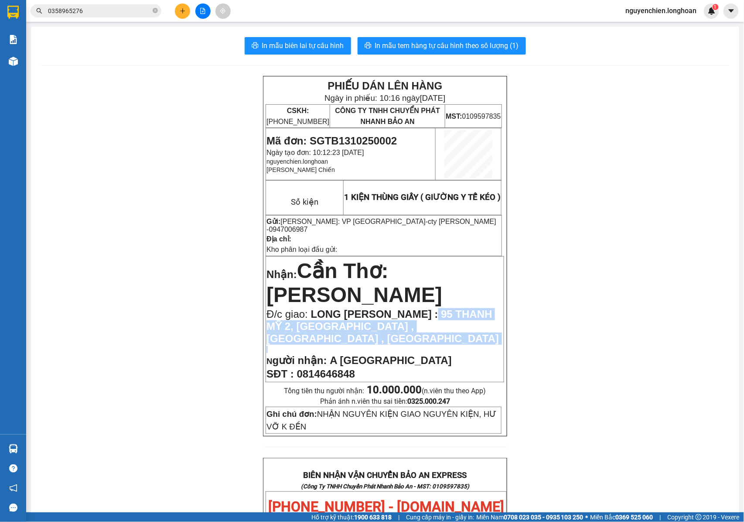
drag, startPoint x: 426, startPoint y: 307, endPoint x: 479, endPoint y: 326, distance: 55.9
click at [479, 326] on td "Nhận: Cần Thơ: Kho Ninh Kiều Đ/c giao: LONG [PERSON_NAME] : 95 THANH MỸ 2, [GEO…" at bounding box center [385, 319] width 238 height 126
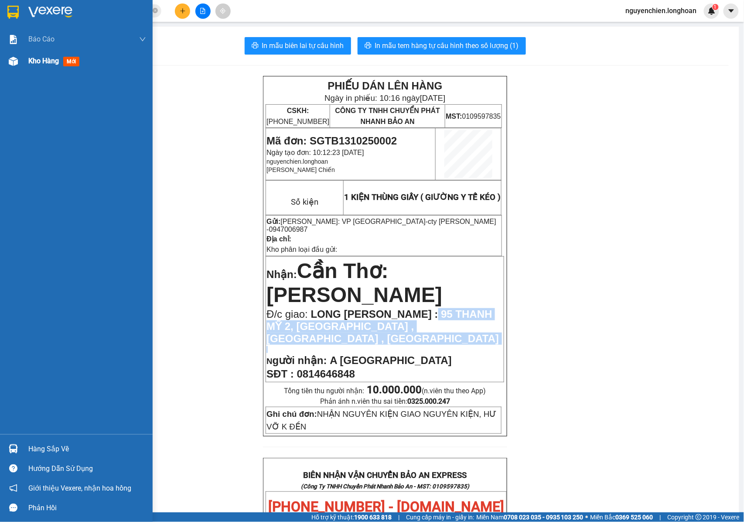
click at [10, 64] on img at bounding box center [13, 61] width 9 height 9
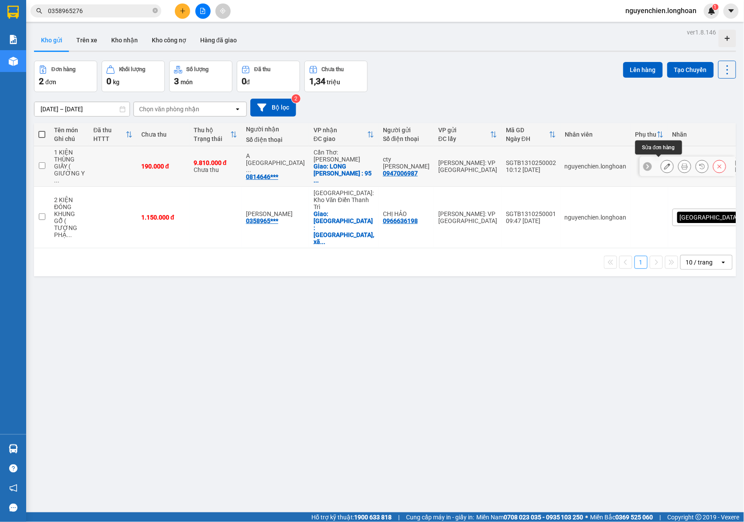
click at [664, 162] on button at bounding box center [668, 166] width 12 height 15
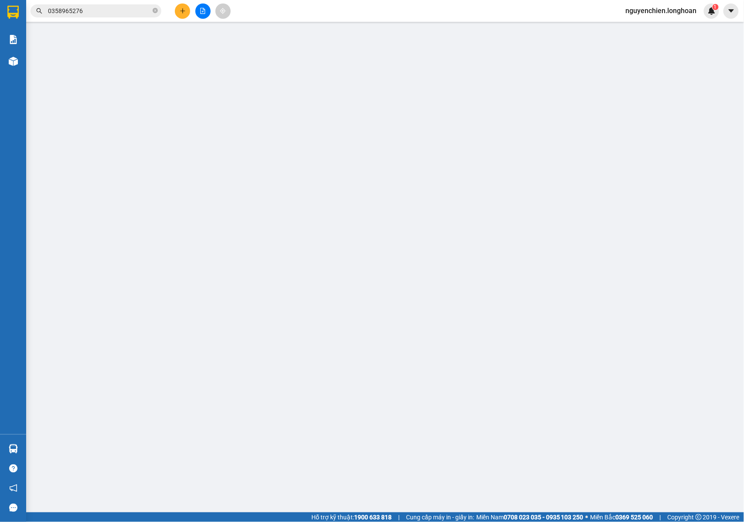
type input "0947006987"
type input "cty [PERSON_NAME]"
type input "0814646848"
type input "A [GEOGRAPHIC_DATA]"
checkbox input "true"
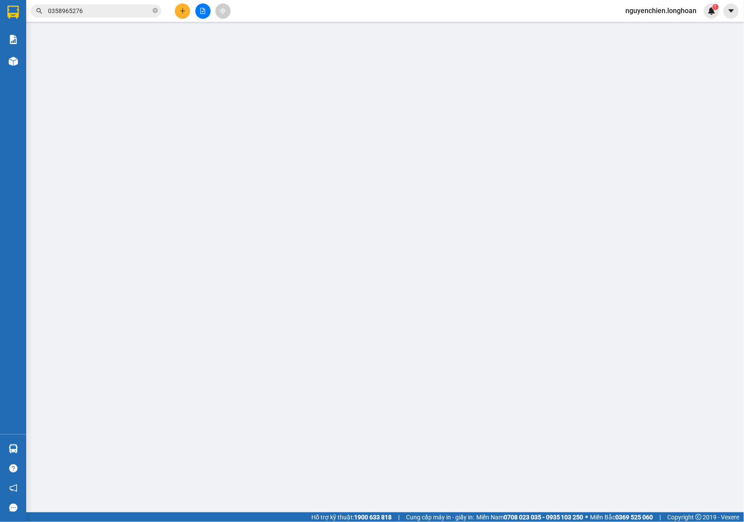
type input "LONG [PERSON_NAME] : 95 THANH MỸ 2, [GEOGRAPHIC_DATA] , [GEOGRAPHIC_DATA] , [GE…"
type input "NHẬN NGUYÊN KIỆN GIAO NGUYÊN KIỆN, HƯ VỠ K ĐỀN"
type input "190.000"
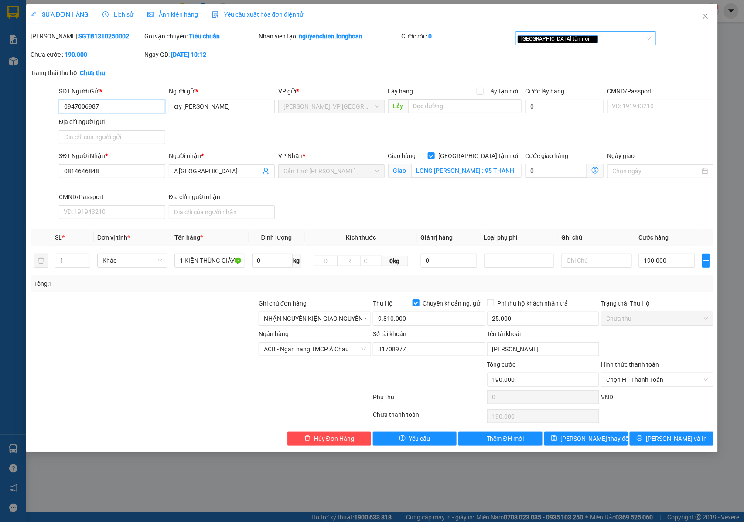
click at [599, 36] on div "[GEOGRAPHIC_DATA] tận nơi" at bounding box center [582, 38] width 128 height 10
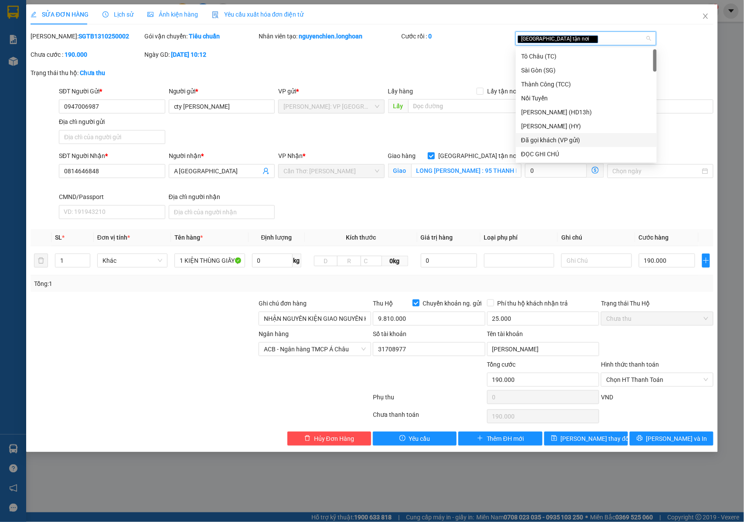
click at [586, 136] on div "Đã gọi khách (VP gửi)" at bounding box center [586, 140] width 130 height 10
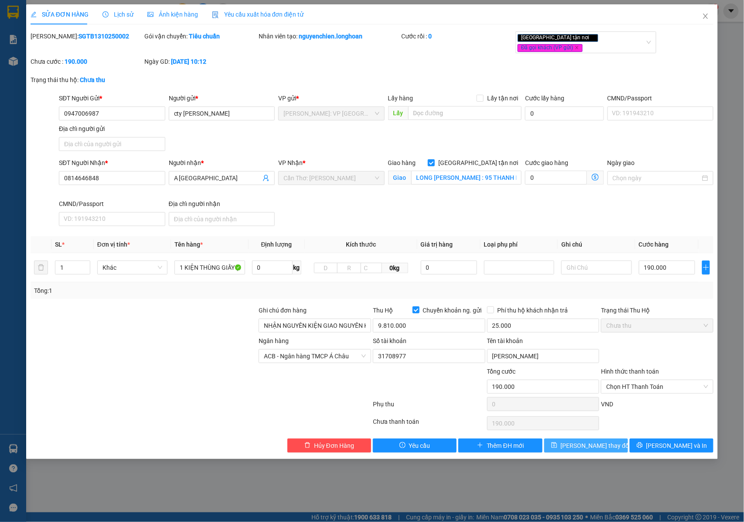
click at [582, 442] on span "[PERSON_NAME] thay đổi" at bounding box center [596, 446] width 70 height 10
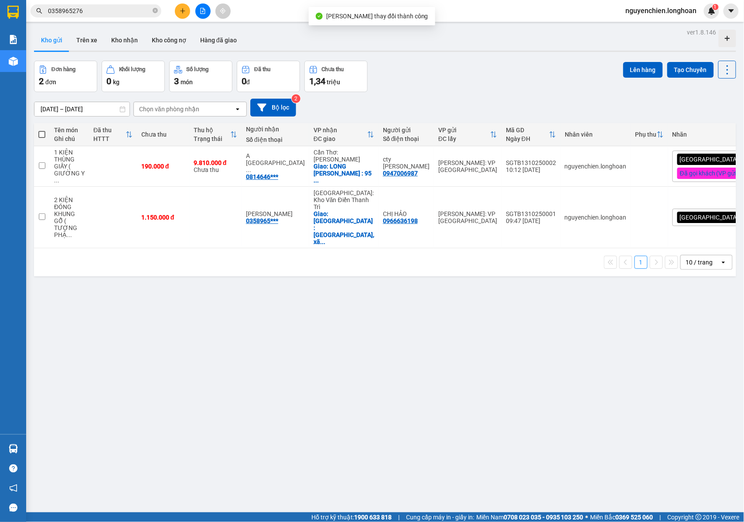
click at [524, 342] on div "ver 1.8.146 Kho gửi Trên xe Kho nhận Kho công nợ Hàng đã giao Đơn hàng 2 đơn Kh…" at bounding box center [386, 287] width 710 height 522
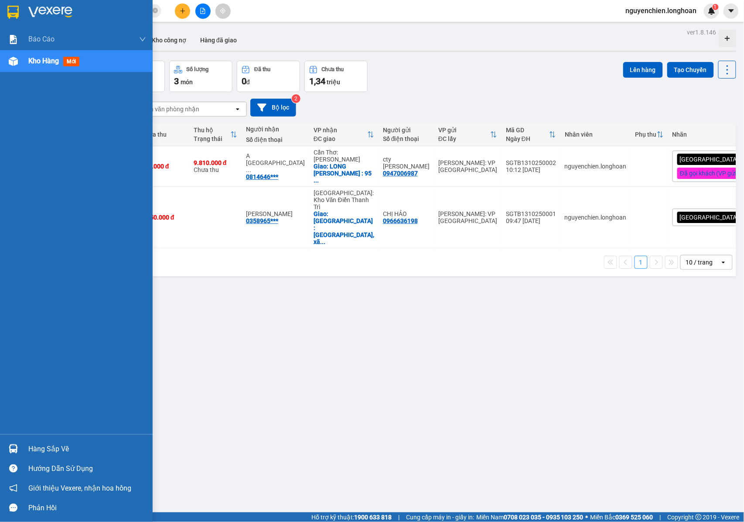
click at [7, 64] on div at bounding box center [13, 61] width 15 height 15
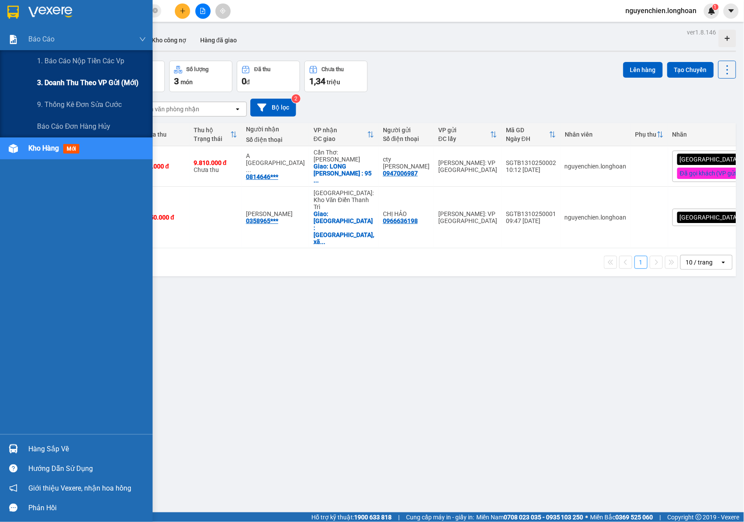
click at [77, 84] on span "3. Doanh Thu theo VP Gửi (mới)" at bounding box center [88, 82] width 102 height 11
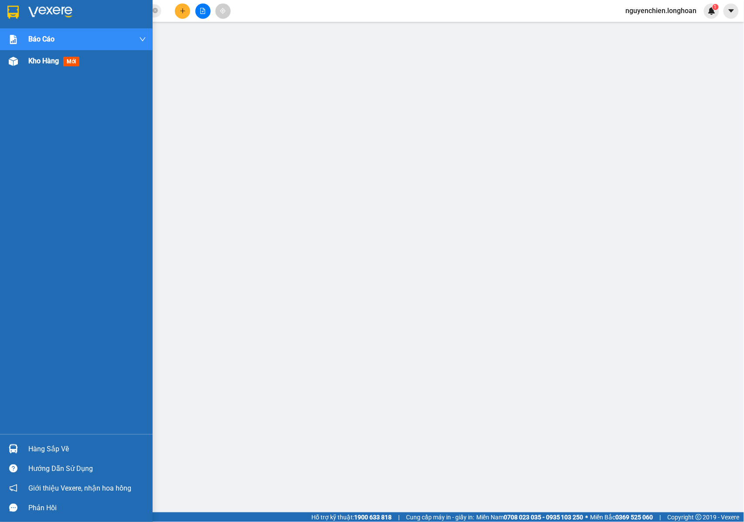
click at [17, 58] on img at bounding box center [13, 61] width 9 height 9
